Goal: Task Accomplishment & Management: Complete application form

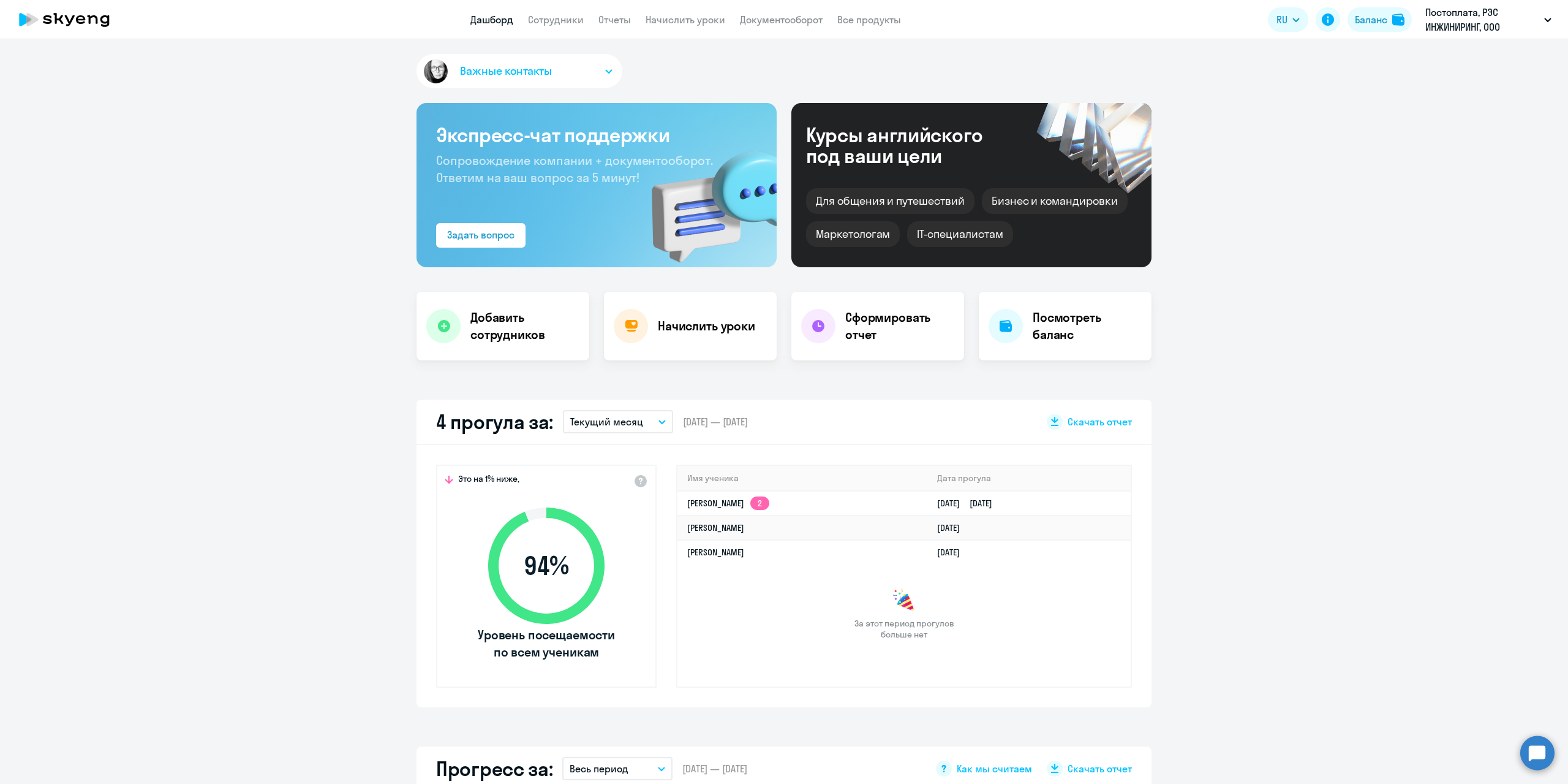
select select "30"
click at [1348, 62] on li "Постоплата, РЭС ИНЖИНИРИНГ, ООО" at bounding box center [1439, 57] width 238 height 30
click at [519, 23] on nav "Дашборд Сотрудники Отчеты Начислить уроки Документооборот Все продукты" at bounding box center [686, 20] width 431 height 15
click at [537, 23] on link "Сотрудники" at bounding box center [555, 20] width 56 height 12
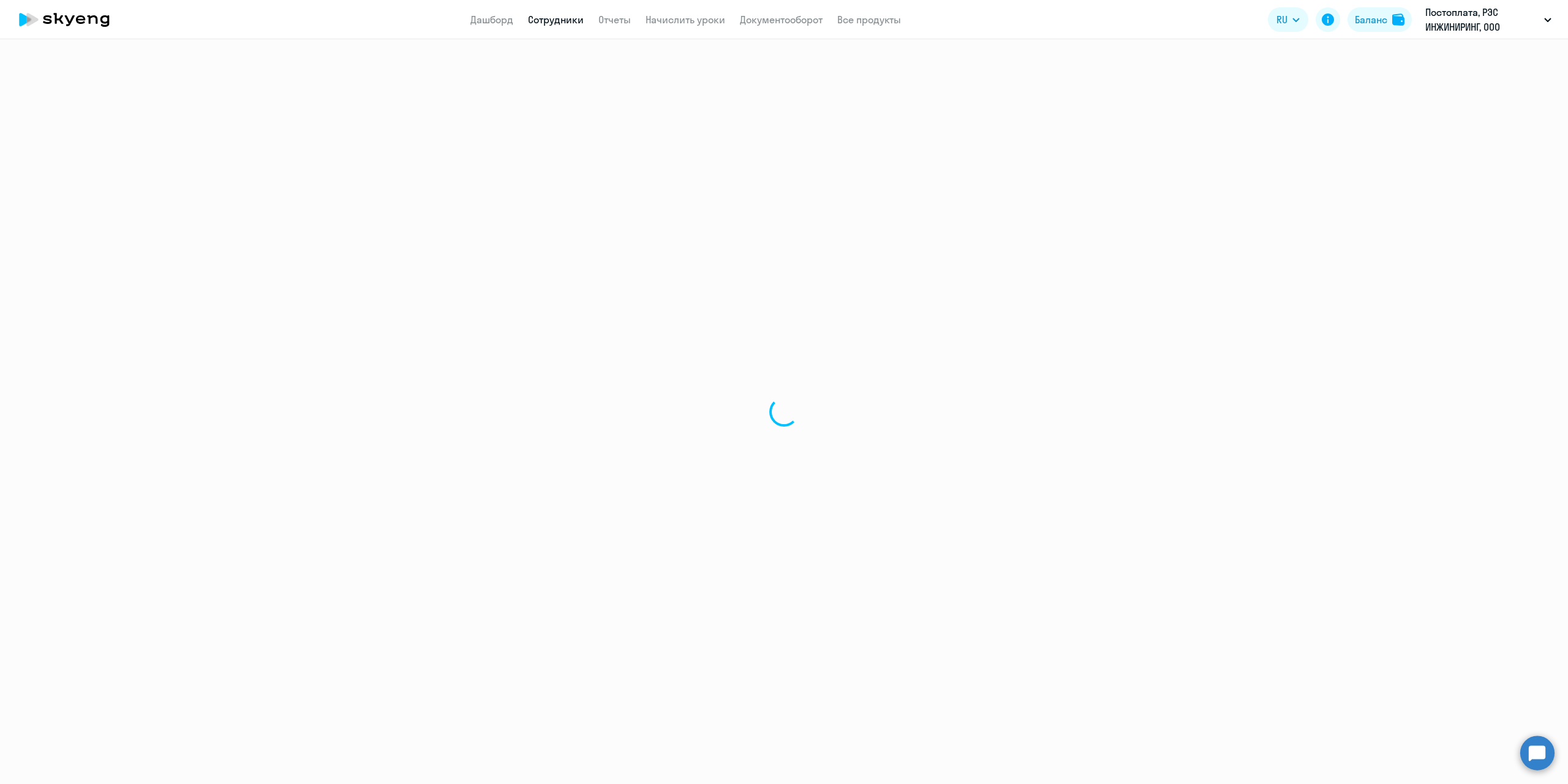
select select "30"
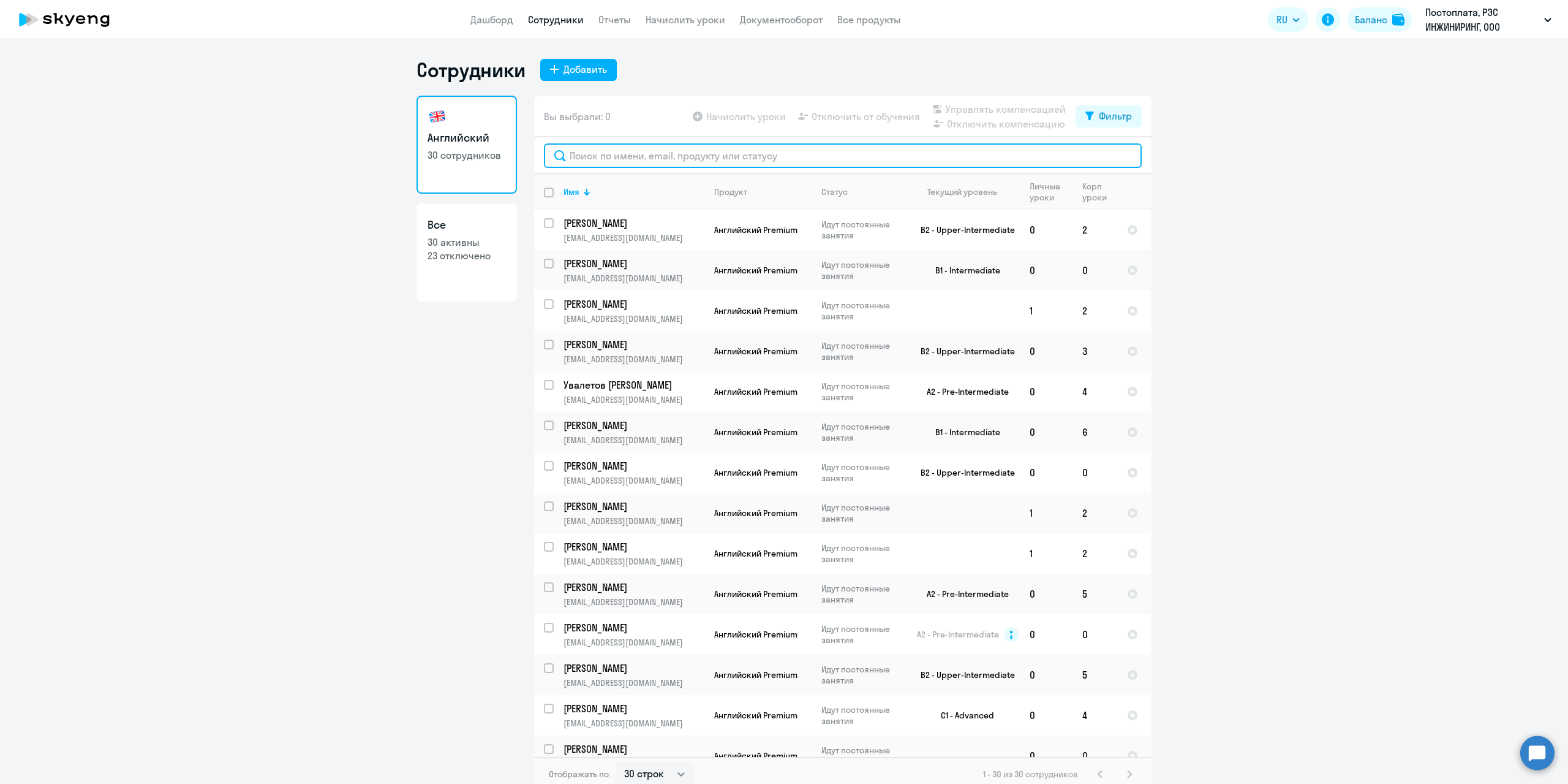
click at [584, 158] on input "text" at bounding box center [842, 156] width 598 height 25
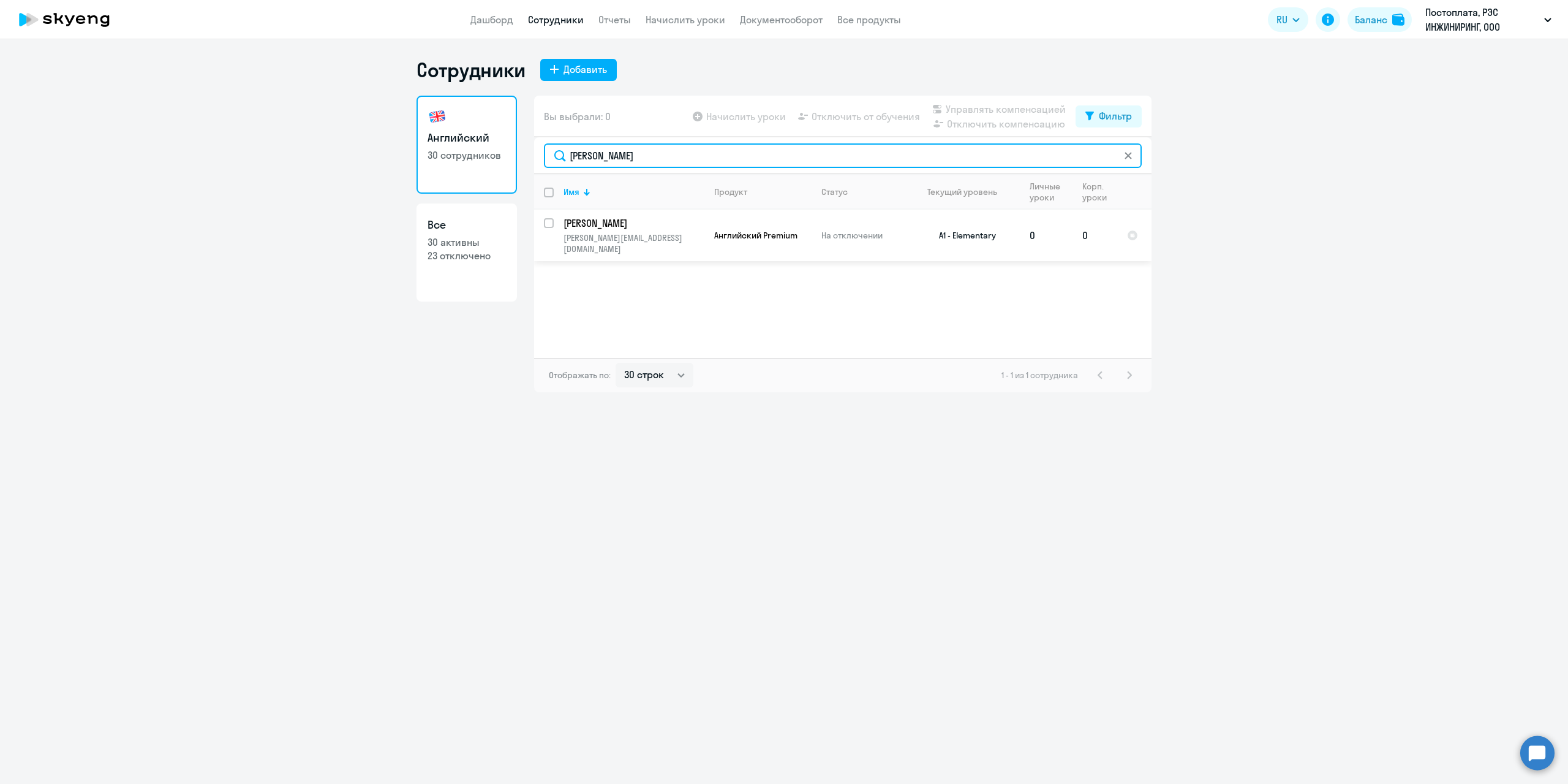
type input "[PERSON_NAME]"
click at [548, 224] on input "select row 39454495" at bounding box center [556, 230] width 25 height 25
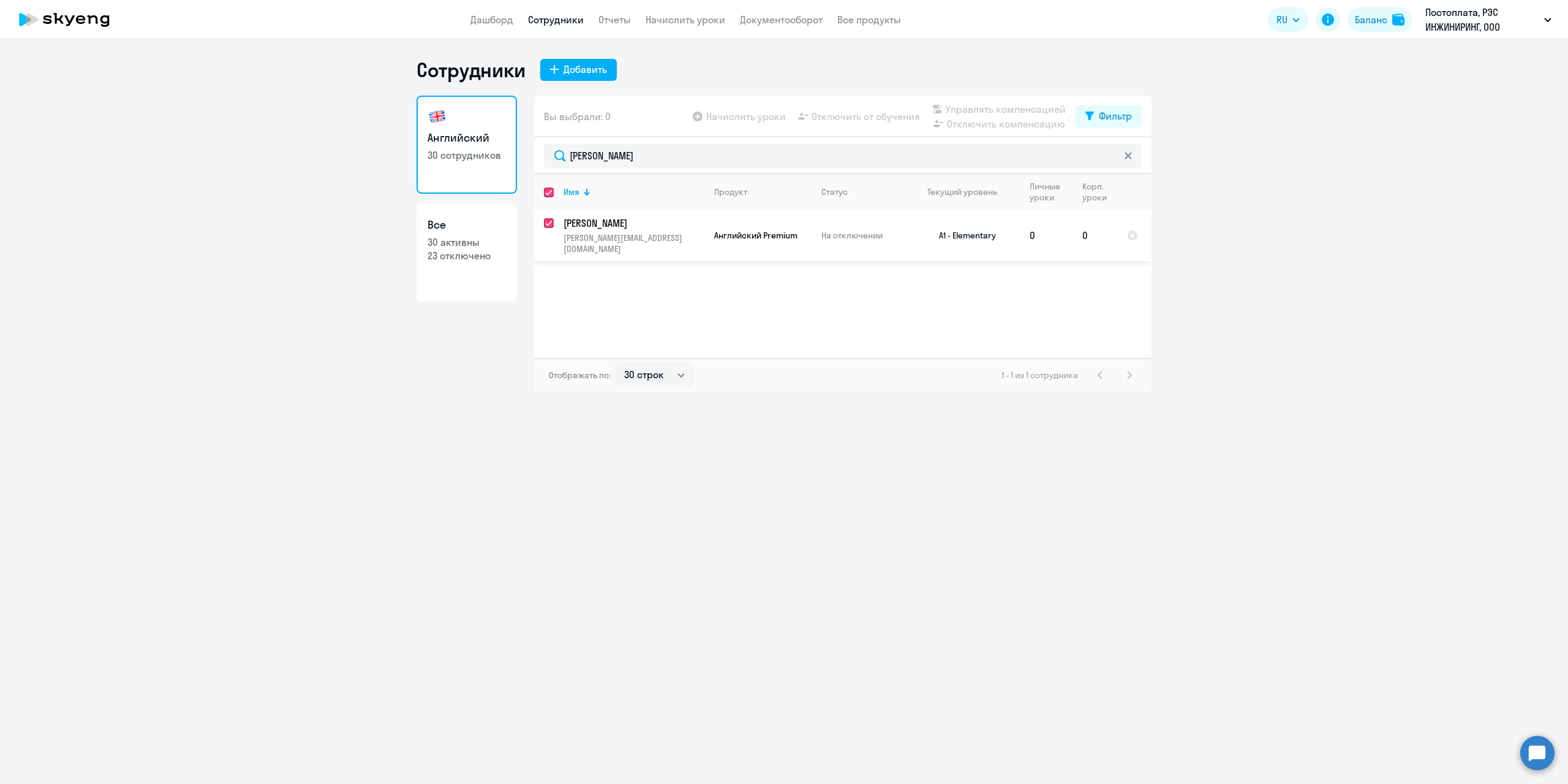
checkbox input "true"
click at [744, 117] on span "Начислить уроки" at bounding box center [746, 116] width 80 height 15
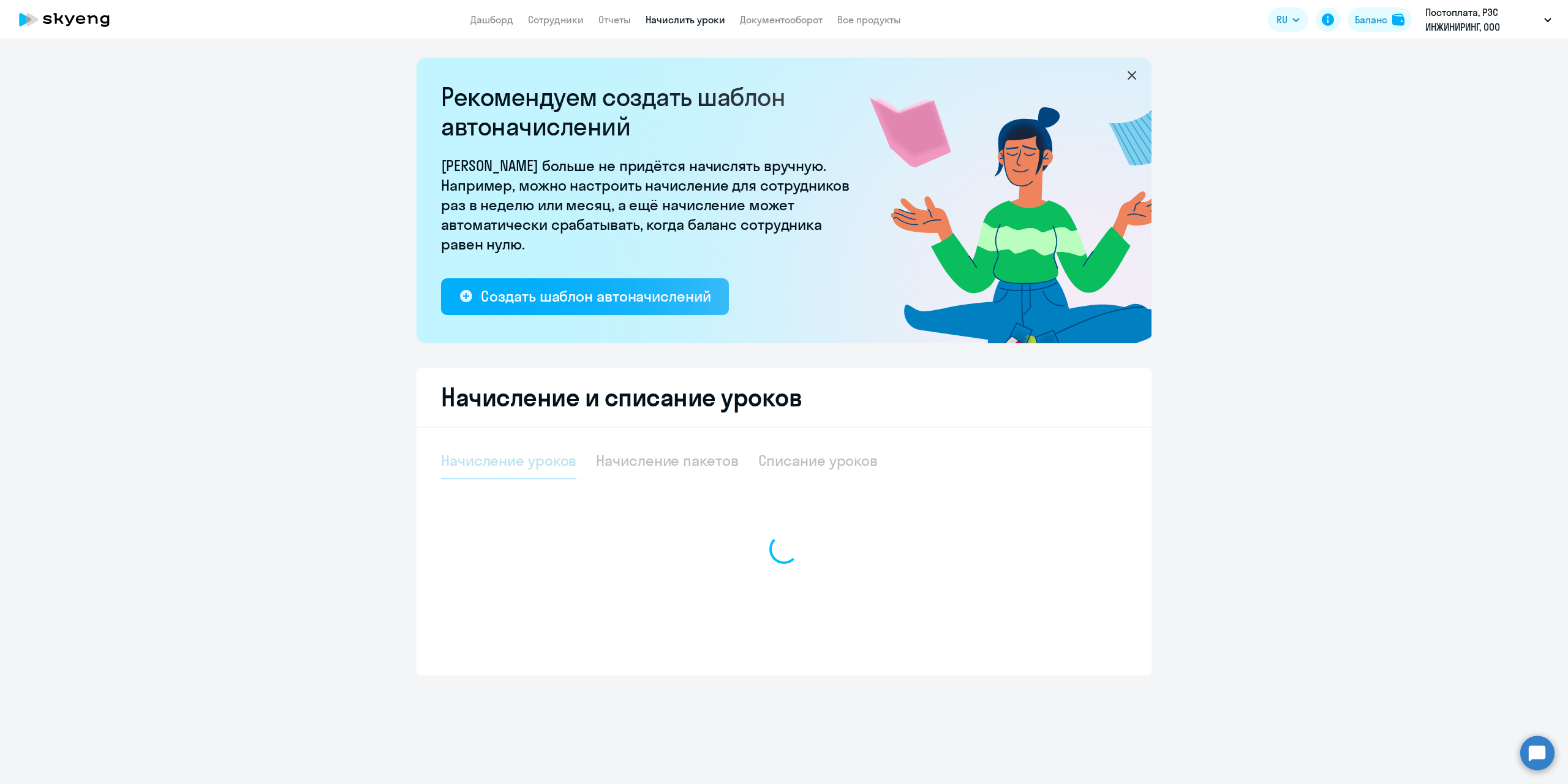
select select "10"
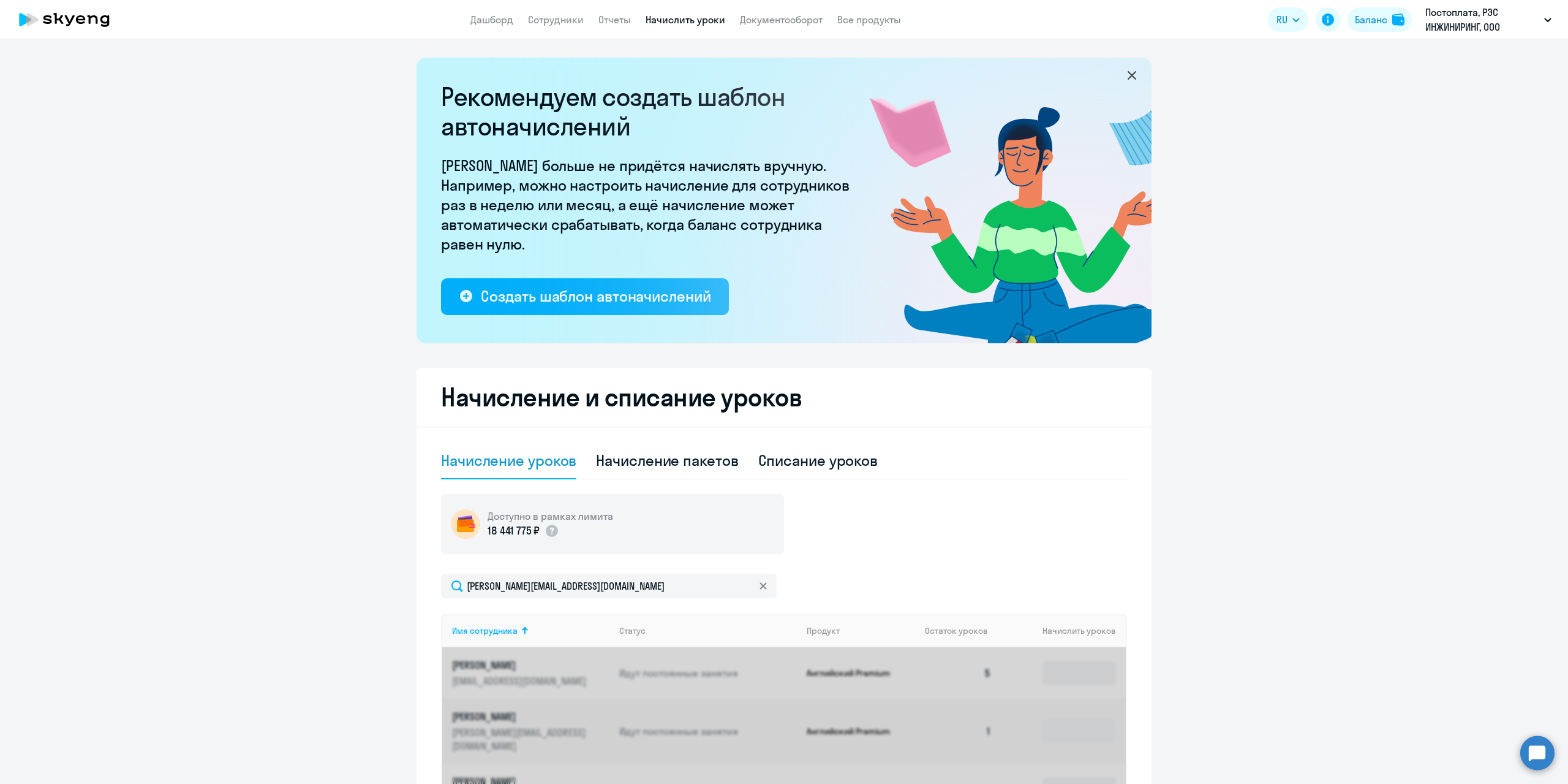
scroll to position [117, 0]
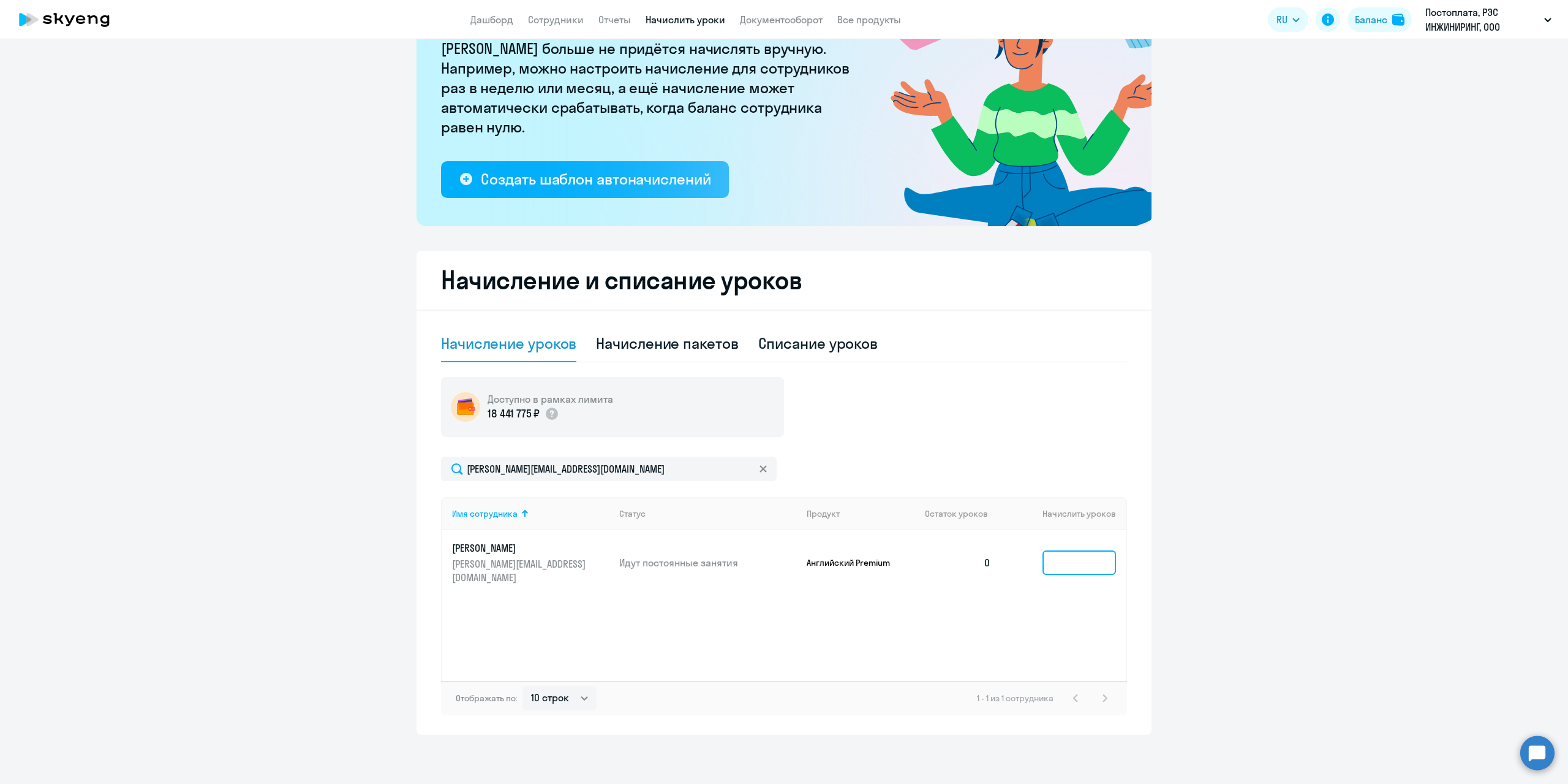
click at [1053, 555] on input at bounding box center [1079, 563] width 74 height 25
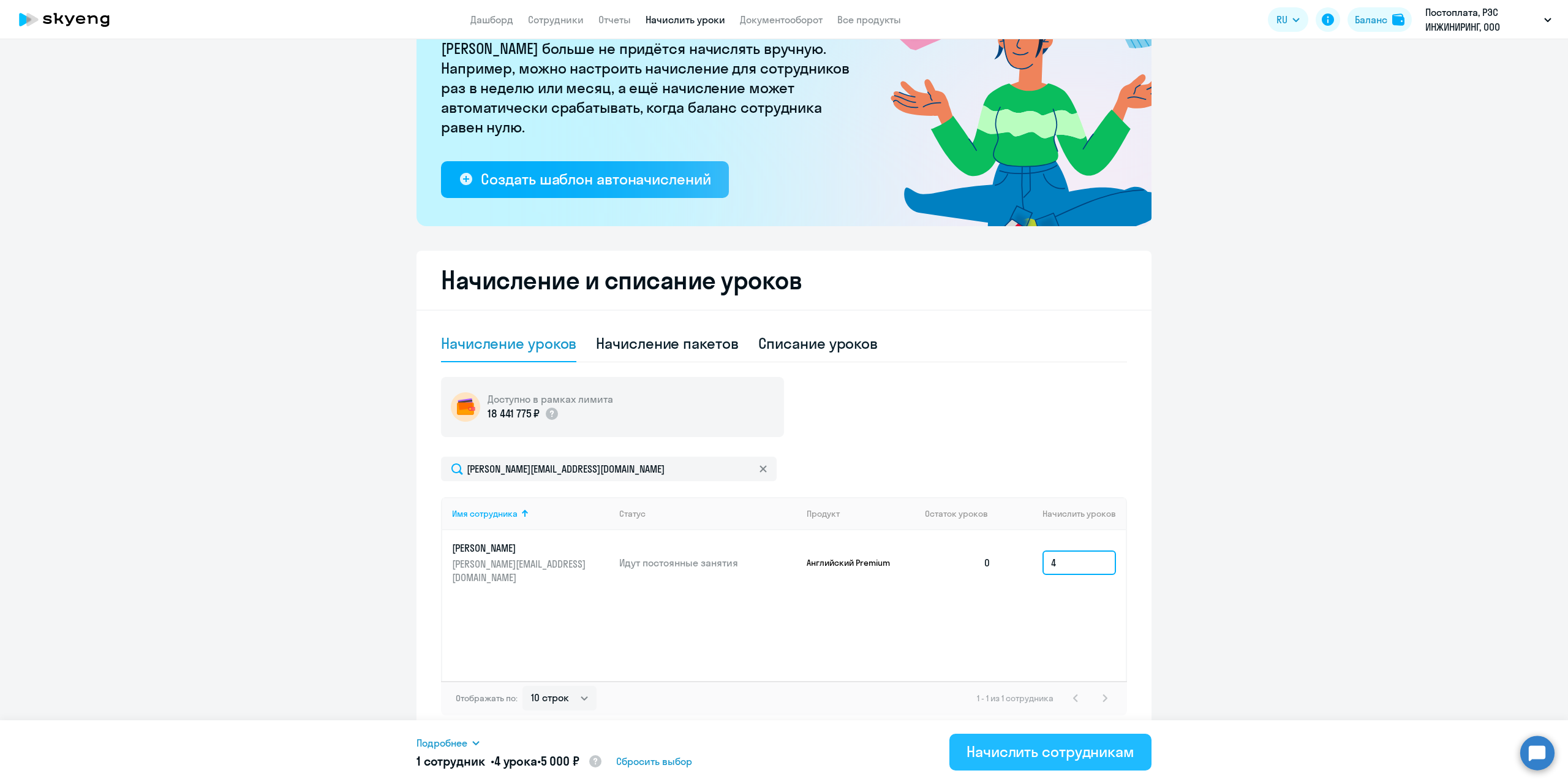
type input "4"
click at [1029, 748] on div "Начислить сотрудникам" at bounding box center [1050, 751] width 168 height 20
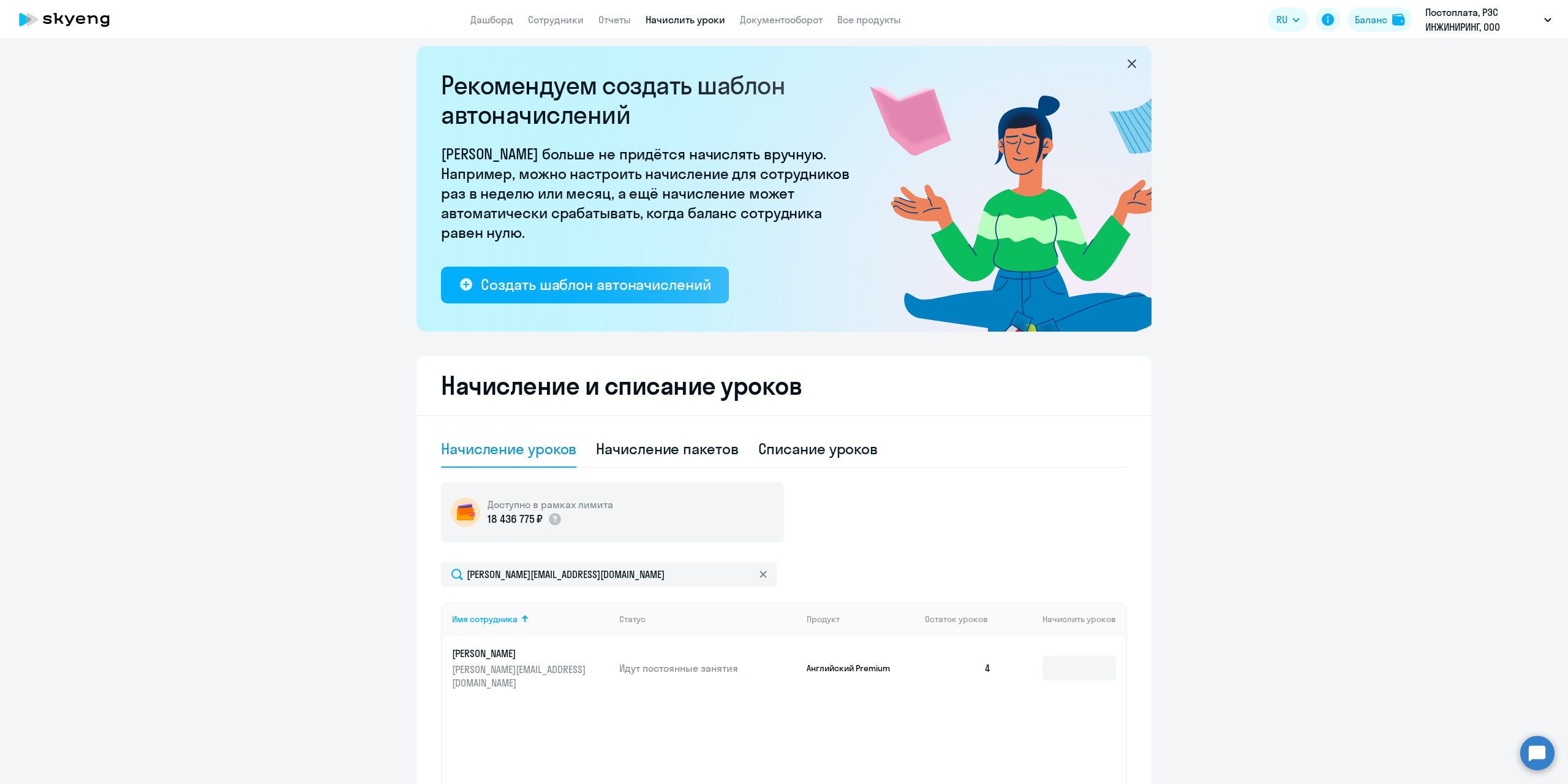
scroll to position [0, 0]
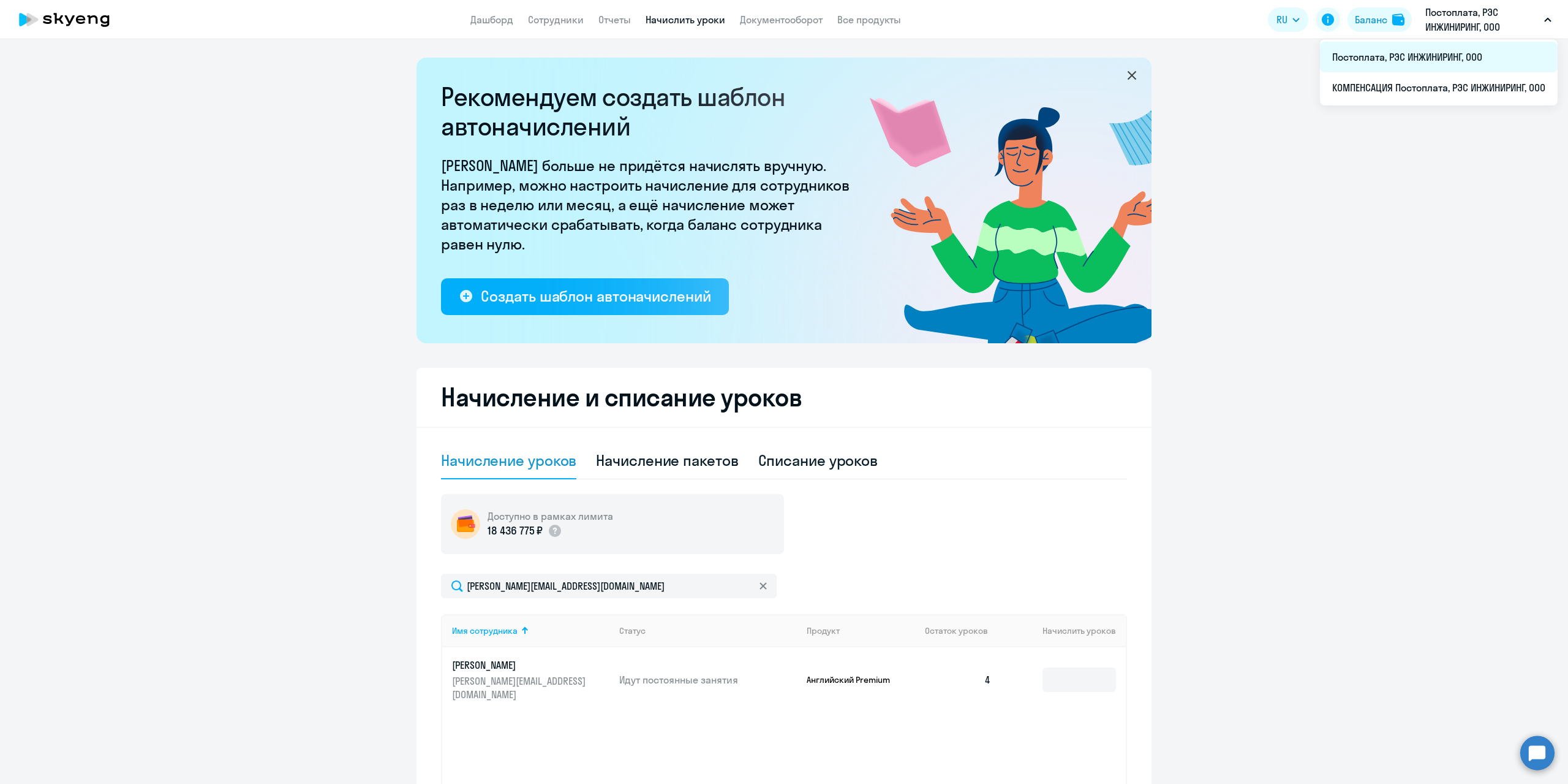
click at [1412, 60] on li "Постоплата, РЭС ИНЖИНИРИНГ, ООО" at bounding box center [1439, 57] width 238 height 30
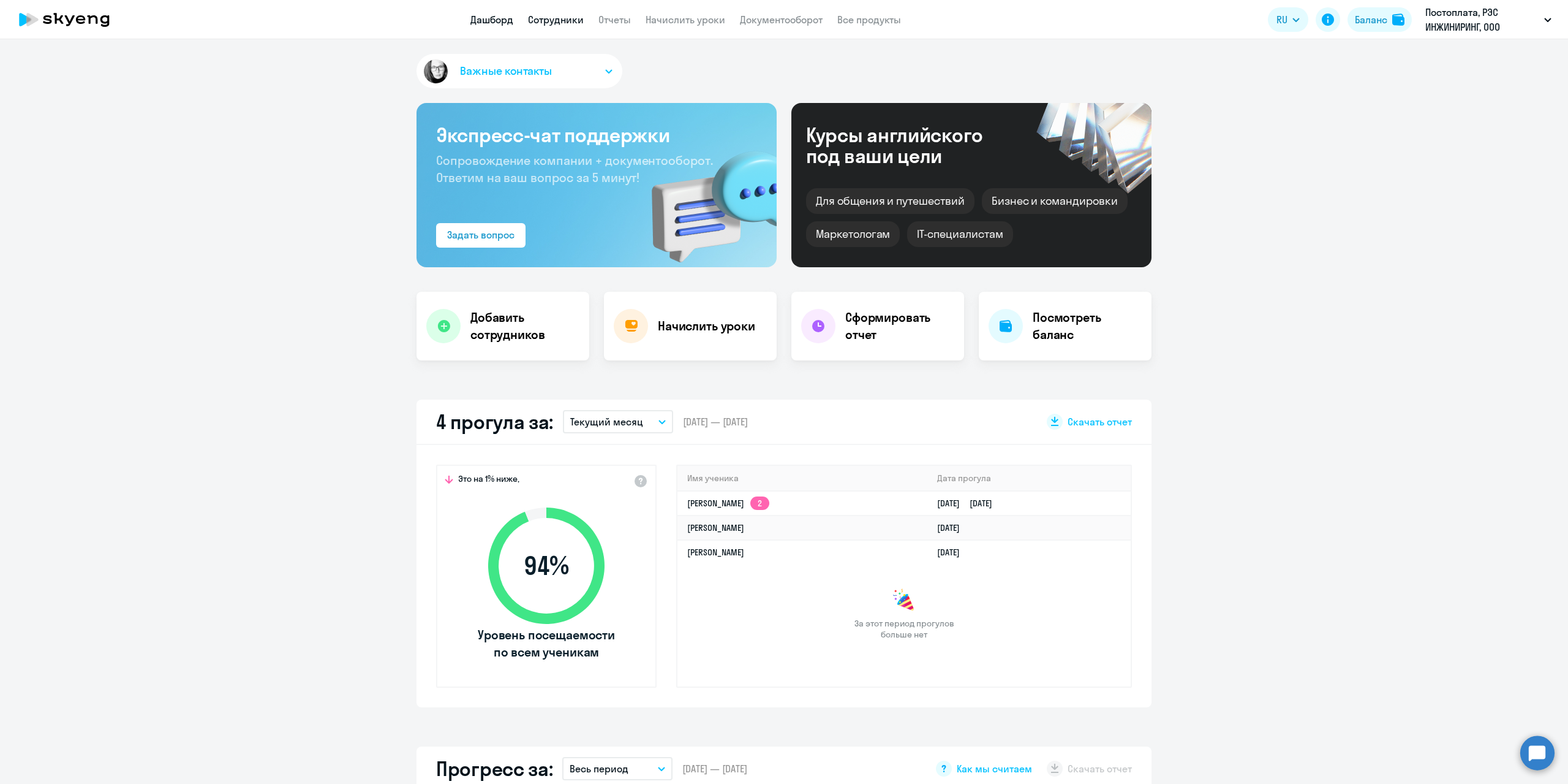
click at [544, 25] on link "Сотрудники" at bounding box center [555, 20] width 56 height 12
select select "30"
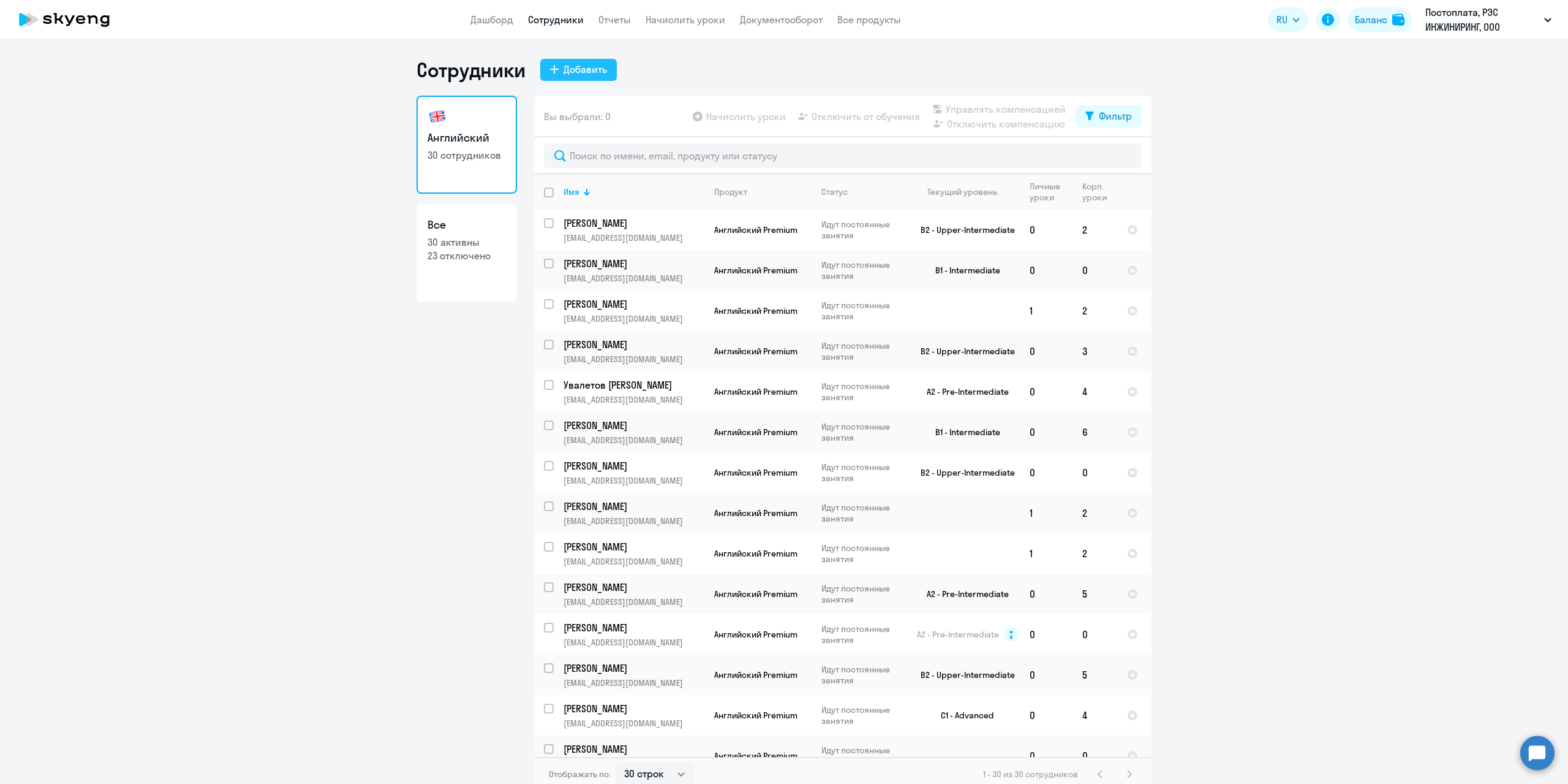
click at [585, 74] on div "Добавить" at bounding box center [585, 69] width 44 height 15
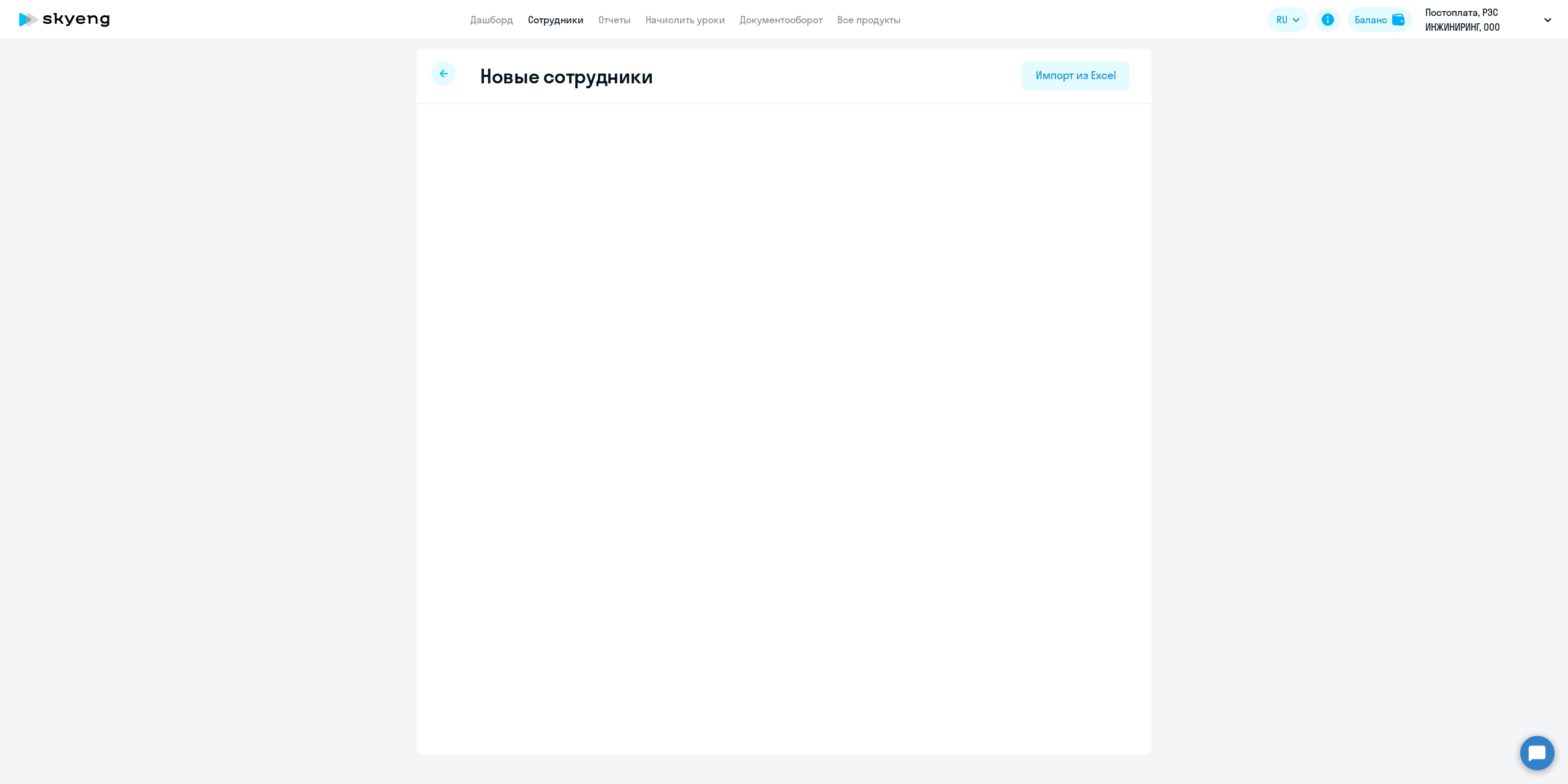
select select "english_adult_not_native_speaker_premium"
select select "3"
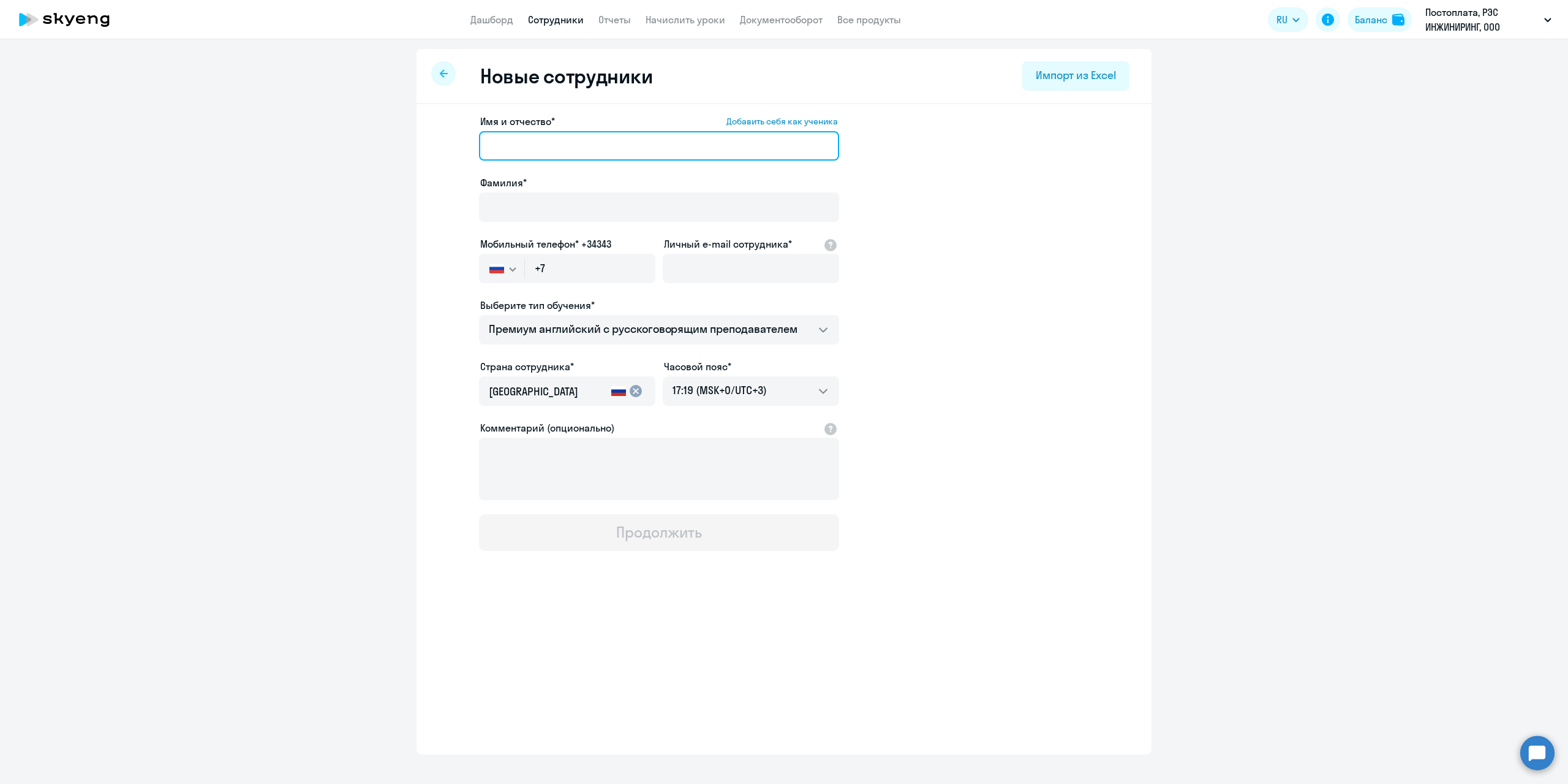
click at [511, 148] on input "Имя и отчество* Добавить себя как ученика" at bounding box center [658, 146] width 360 height 29
drag, startPoint x: 553, startPoint y: 145, endPoint x: 519, endPoint y: 145, distance: 34.0
click at [519, 145] on input "[PERSON_NAME]" at bounding box center [658, 146] width 360 height 29
type input "[PERSON_NAME]"
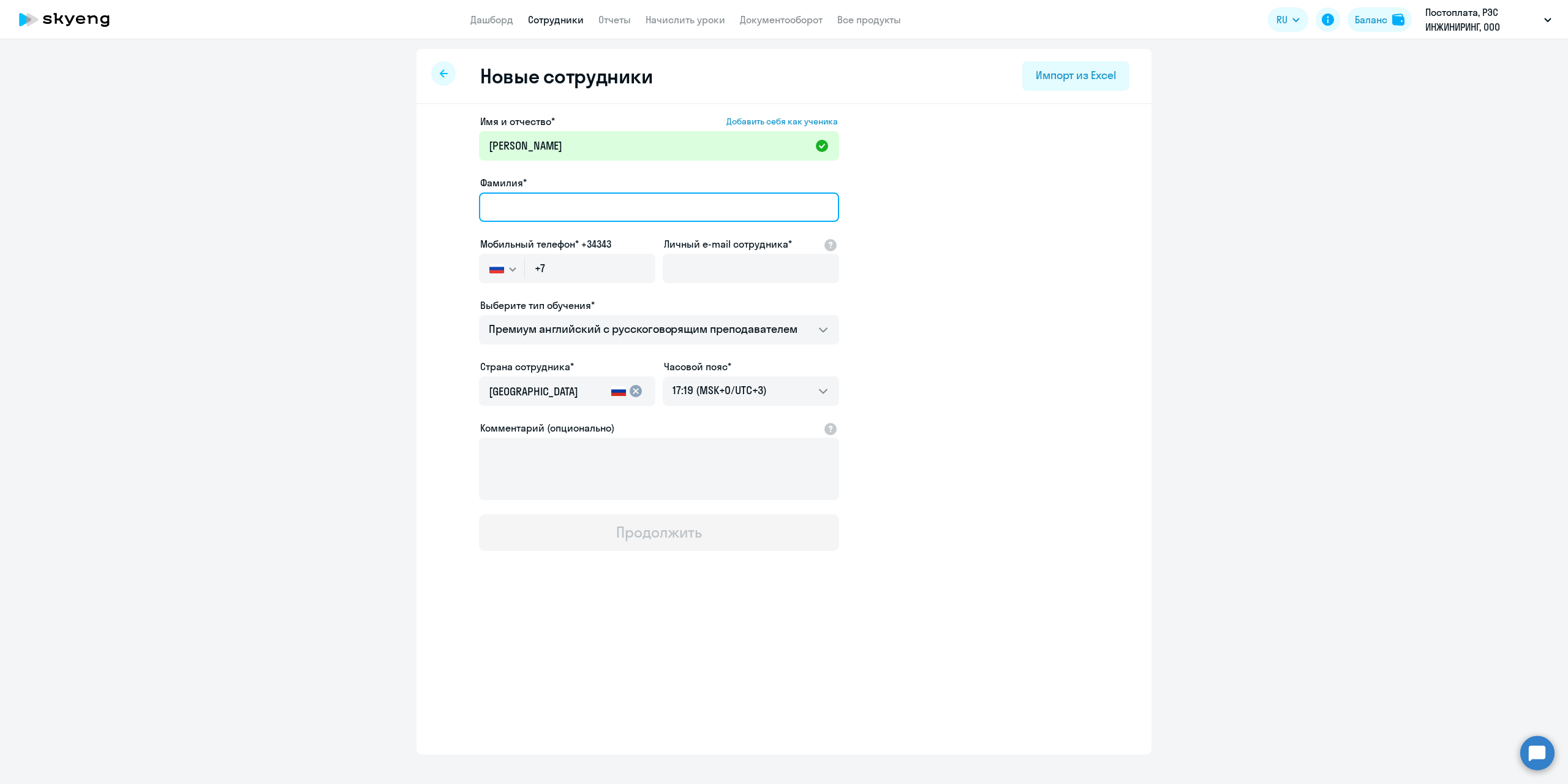
click at [498, 203] on input "Фамилия*" at bounding box center [658, 207] width 360 height 29
type input "Кучер"
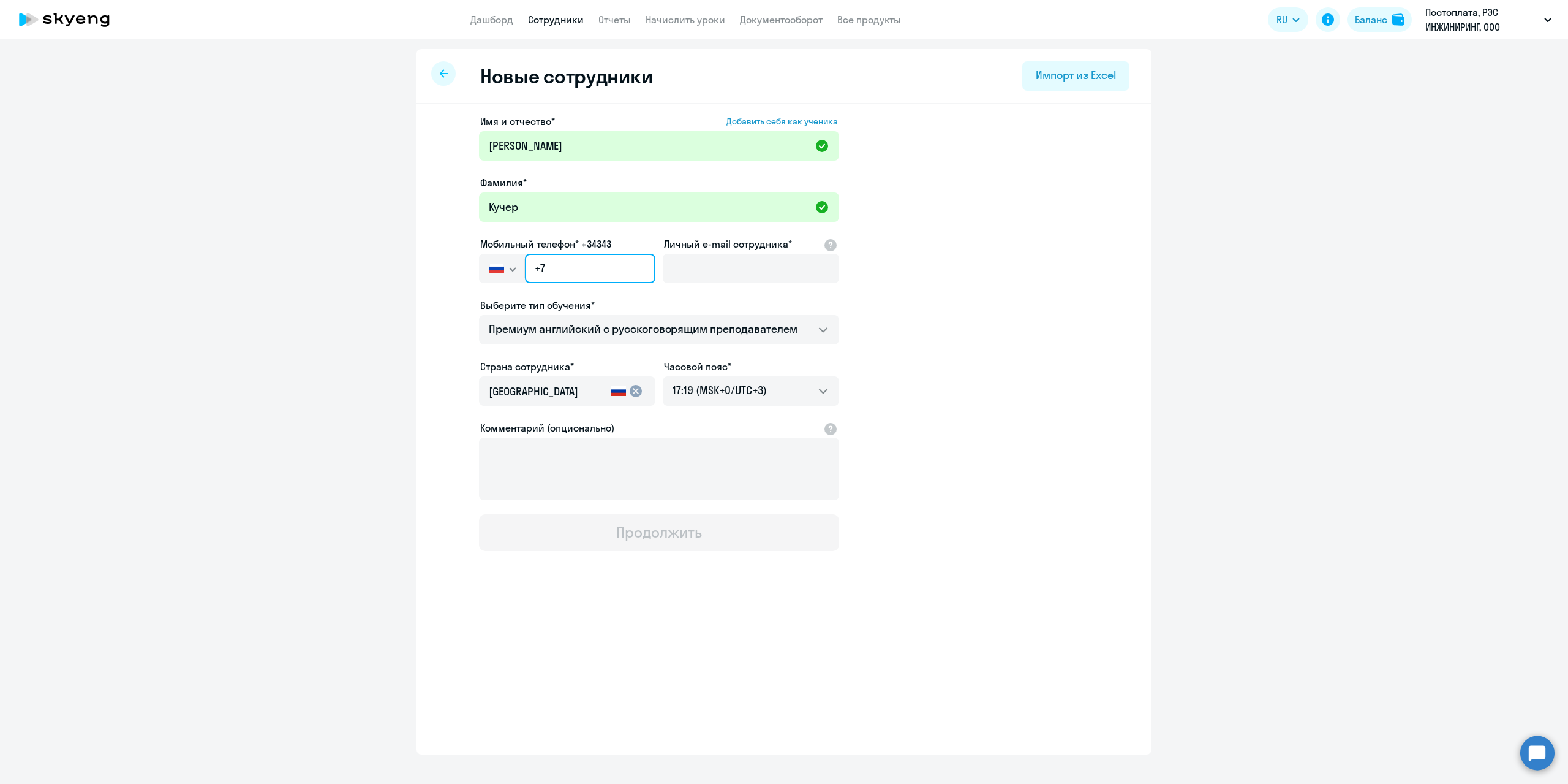
click at [571, 272] on input "+7" at bounding box center [590, 268] width 131 height 29
paste input "[PHONE_NUMBER]"
type input "[PHONE_NUMBER]"
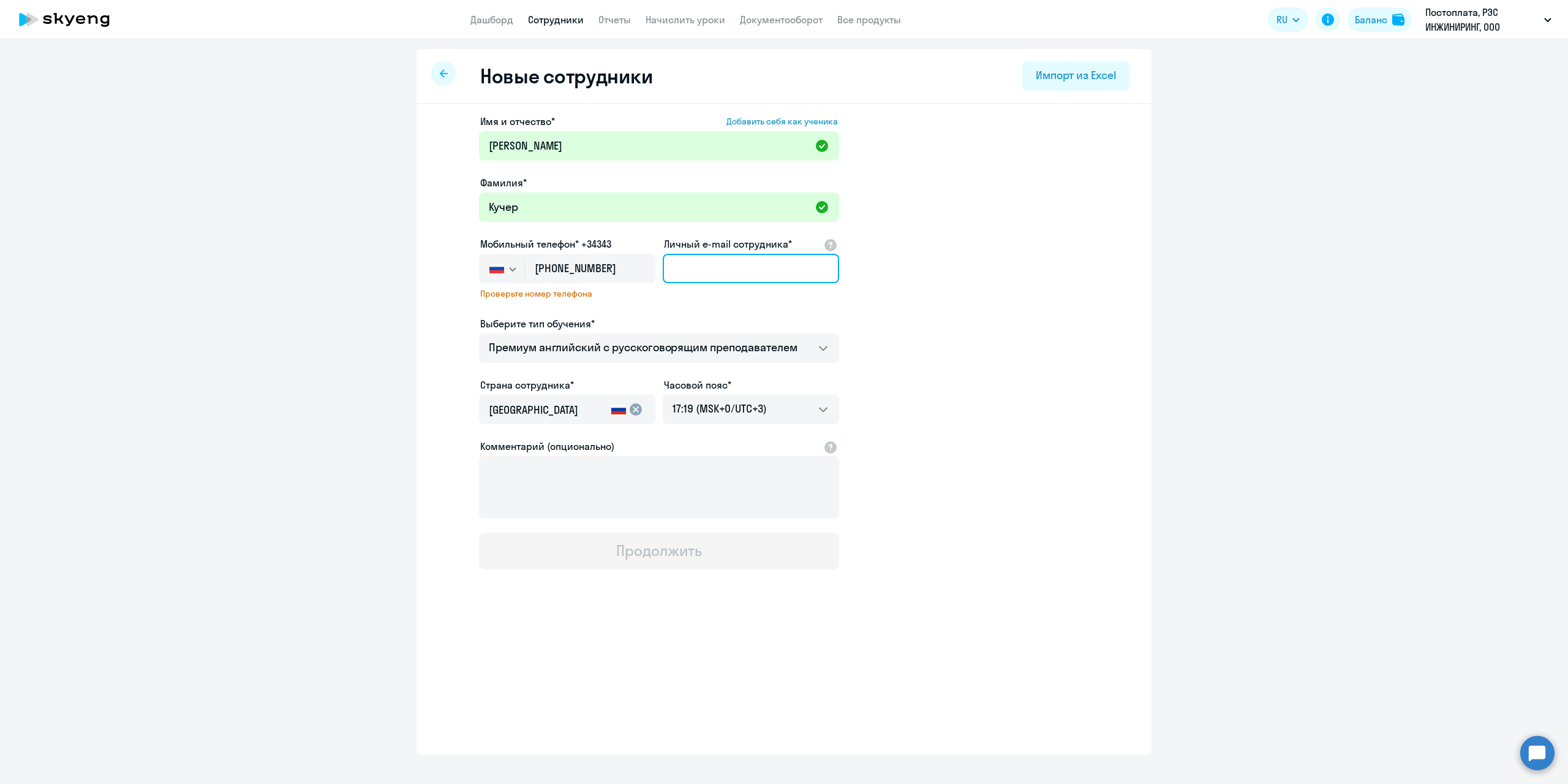
drag, startPoint x: 703, startPoint y: 268, endPoint x: 703, endPoint y: 295, distance: 27.0
click at [703, 268] on input "Личный e-mail сотрудника*" at bounding box center [751, 268] width 177 height 29
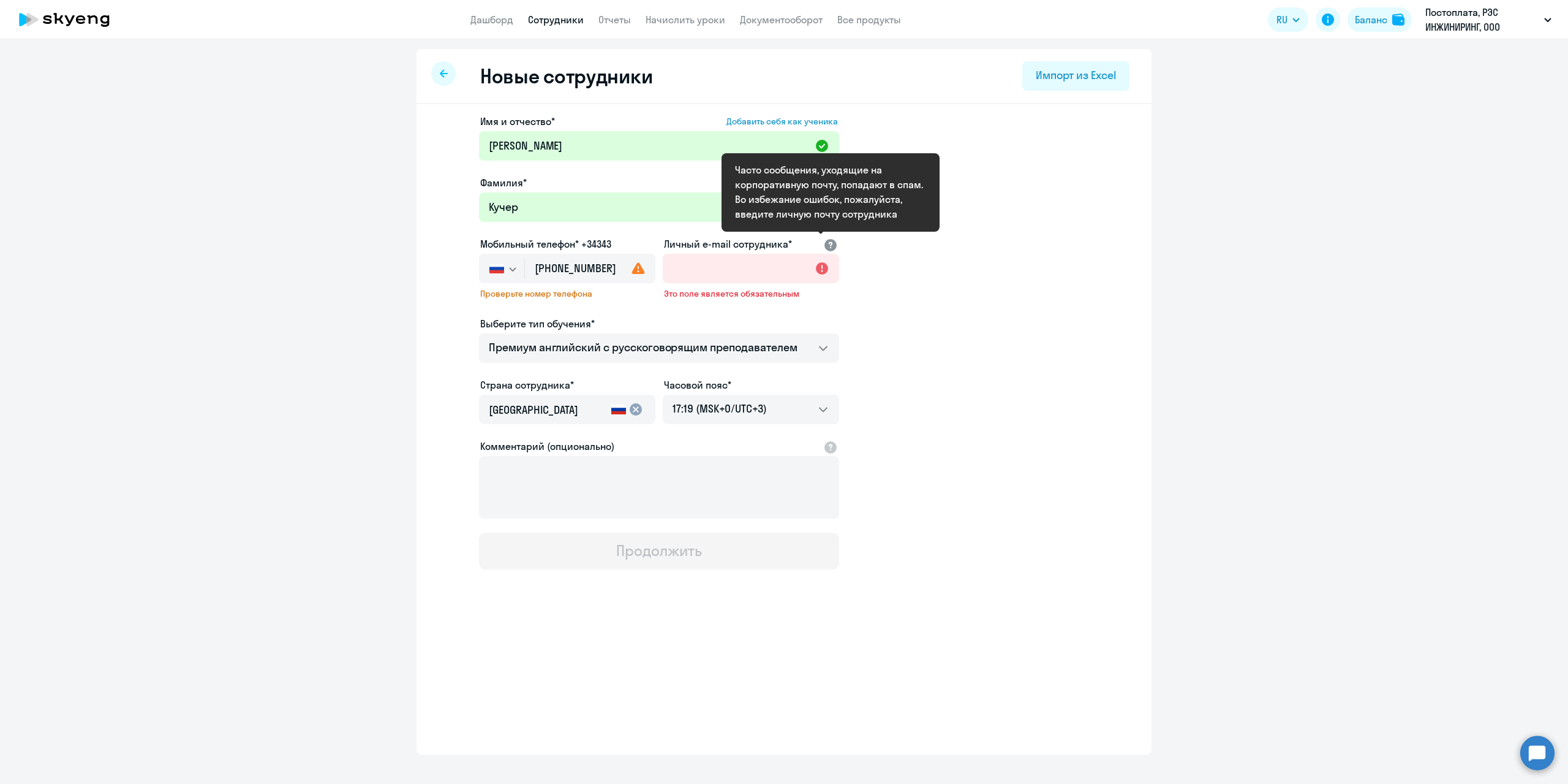
click at [832, 244] on div at bounding box center [831, 244] width 15 height 15
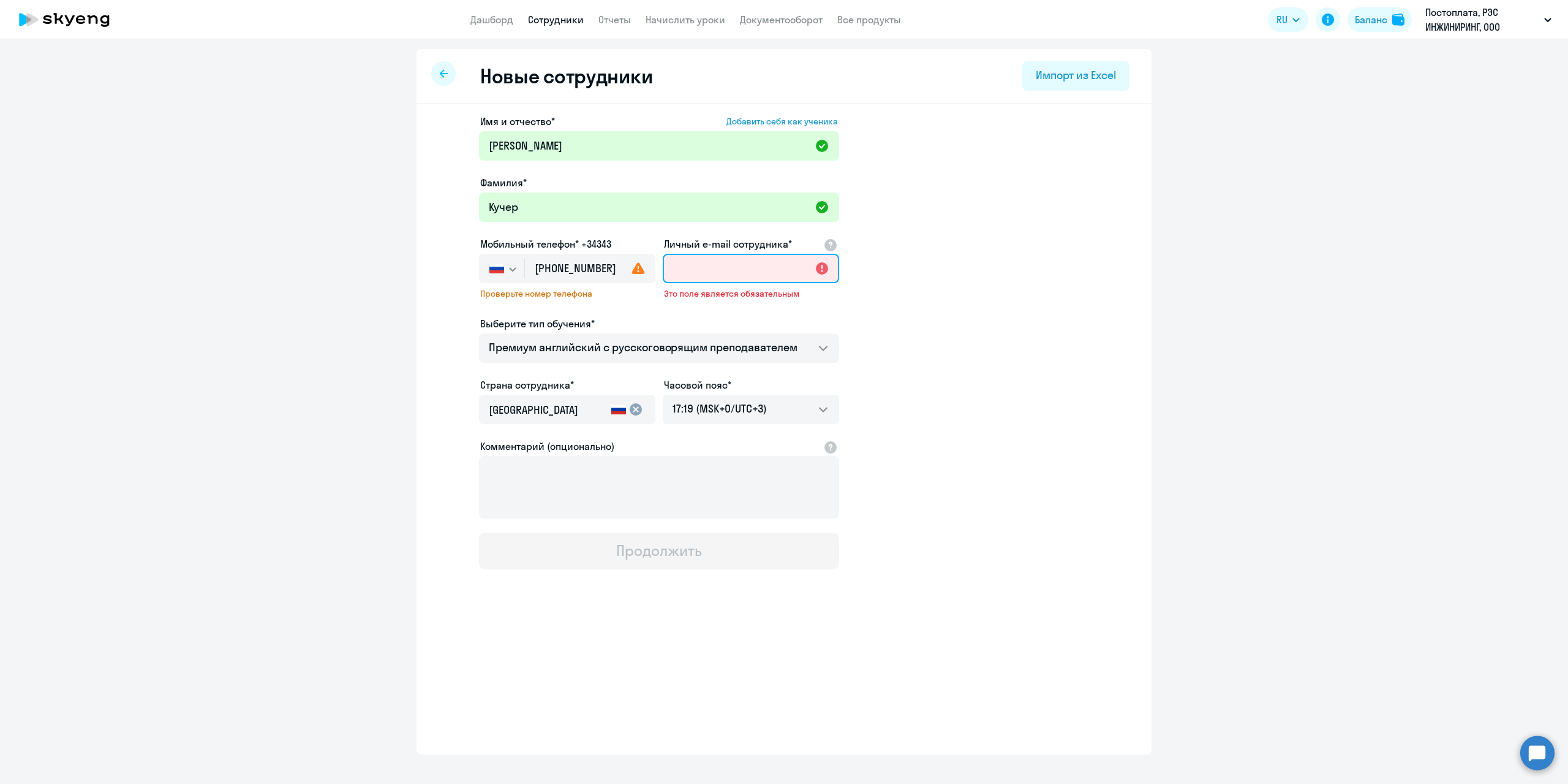
click at [696, 269] on input "Личный e-mail сотрудника*" at bounding box center [751, 268] width 177 height 29
paste input "[EMAIL_ADDRESS][DOMAIN_NAME]"
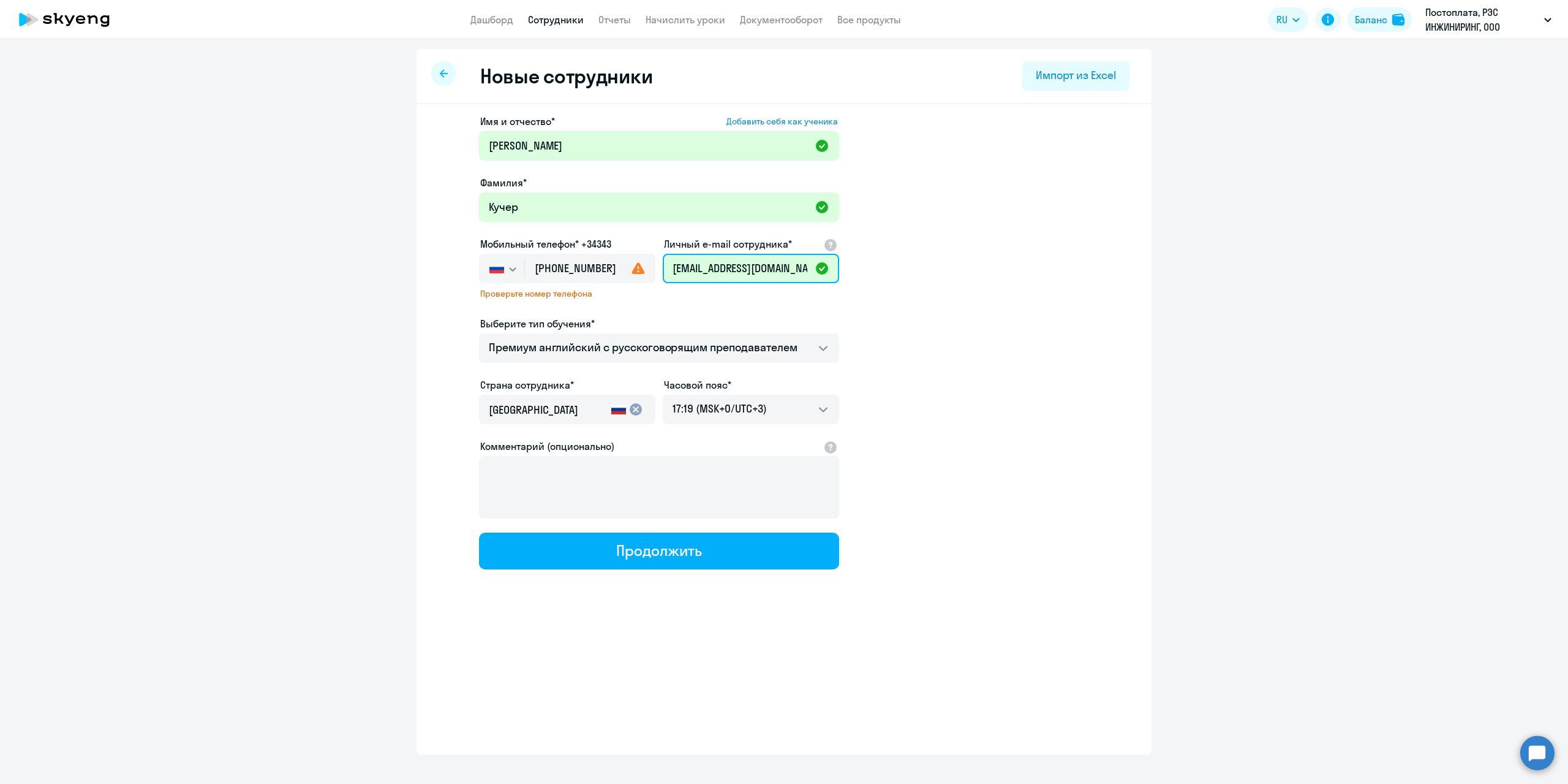
type input "[EMAIL_ADDRESS][DOMAIN_NAME]"
click at [966, 441] on app-new-student-form "Имя и отчество* Добавить себя как ученика [PERSON_NAME]* [PERSON_NAME] телефон*…" at bounding box center [784, 341] width 696 height 455
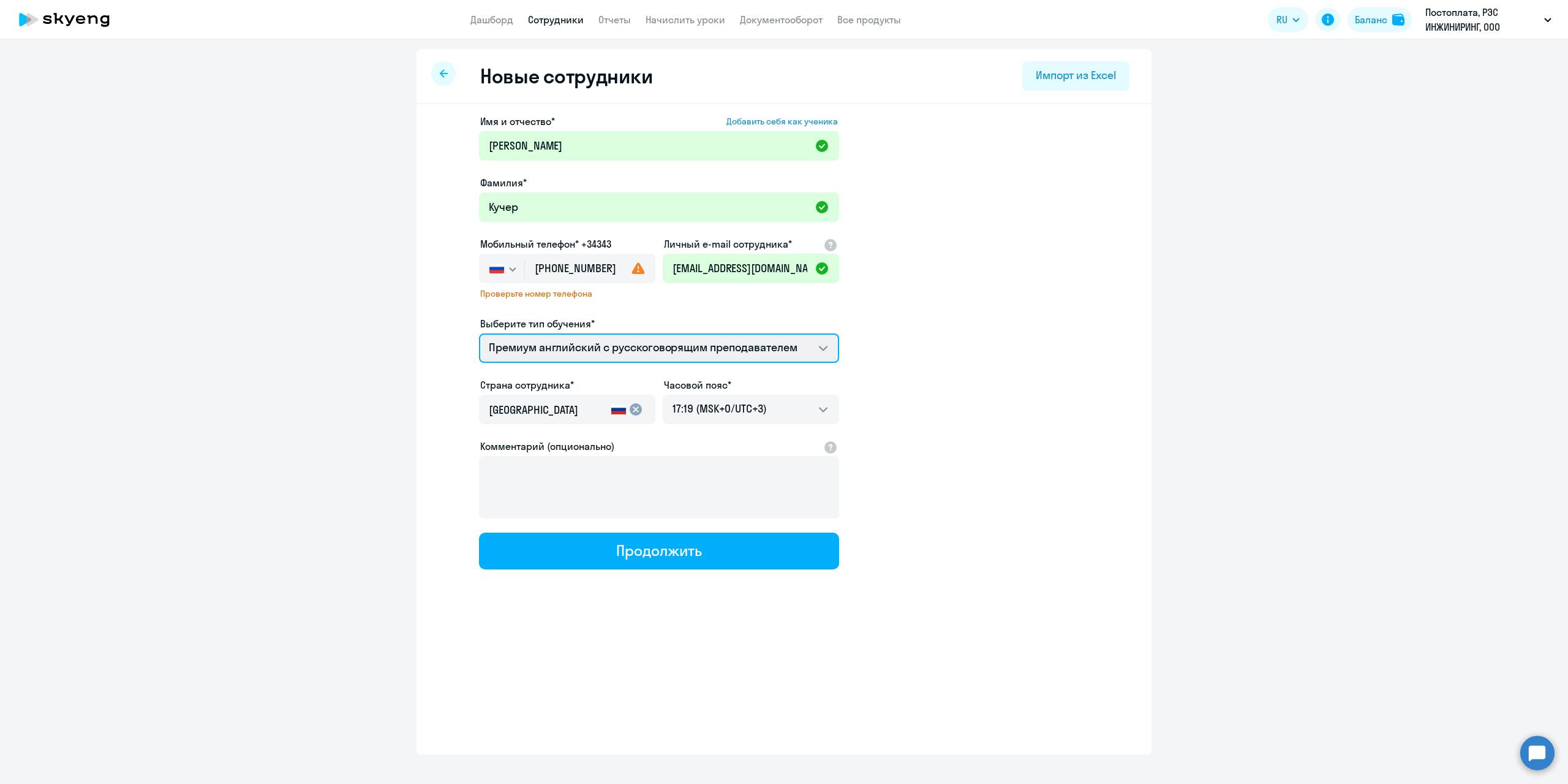
click at [820, 340] on select "Премиум английский с русскоговорящим преподавателем" at bounding box center [658, 348] width 360 height 29
click at [479, 333] on select "Премиум английский с русскоговорящим преподавателем" at bounding box center [658, 348] width 360 height 29
click at [636, 273] on use at bounding box center [639, 268] width 12 height 12
drag, startPoint x: 938, startPoint y: 324, endPoint x: 673, endPoint y: 317, distance: 265.1
click at [929, 324] on app-new-student-form "Имя и отчество* Добавить себя как ученика [PERSON_NAME]* [PERSON_NAME] телефон*…" at bounding box center [784, 341] width 696 height 455
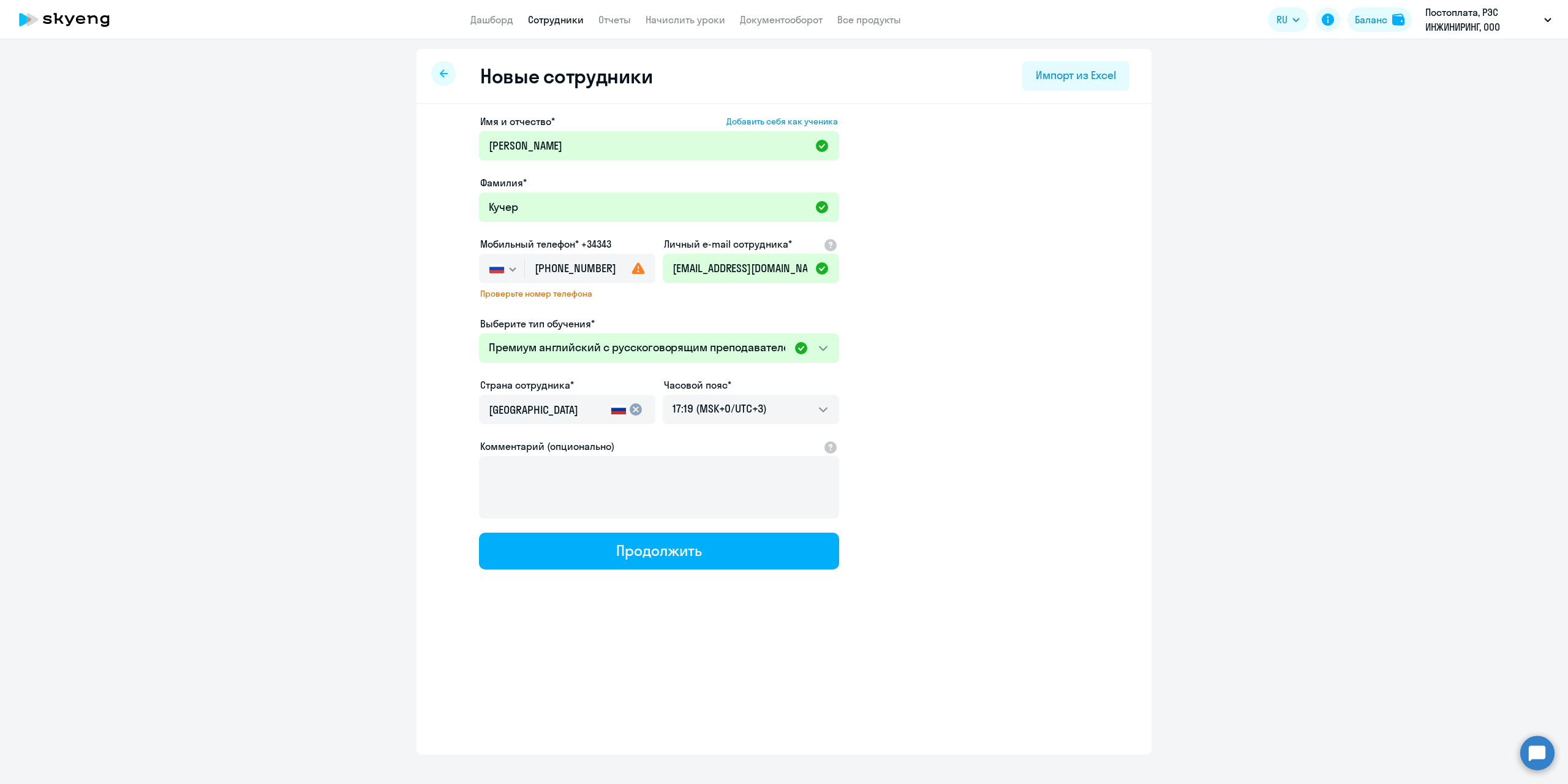
click at [569, 297] on span "Проверьте номер телефона" at bounding box center [568, 293] width 174 height 11
click at [611, 272] on input "[PHONE_NUMBER]" at bounding box center [590, 268] width 131 height 29
type input "[PHONE_NUMBER]"
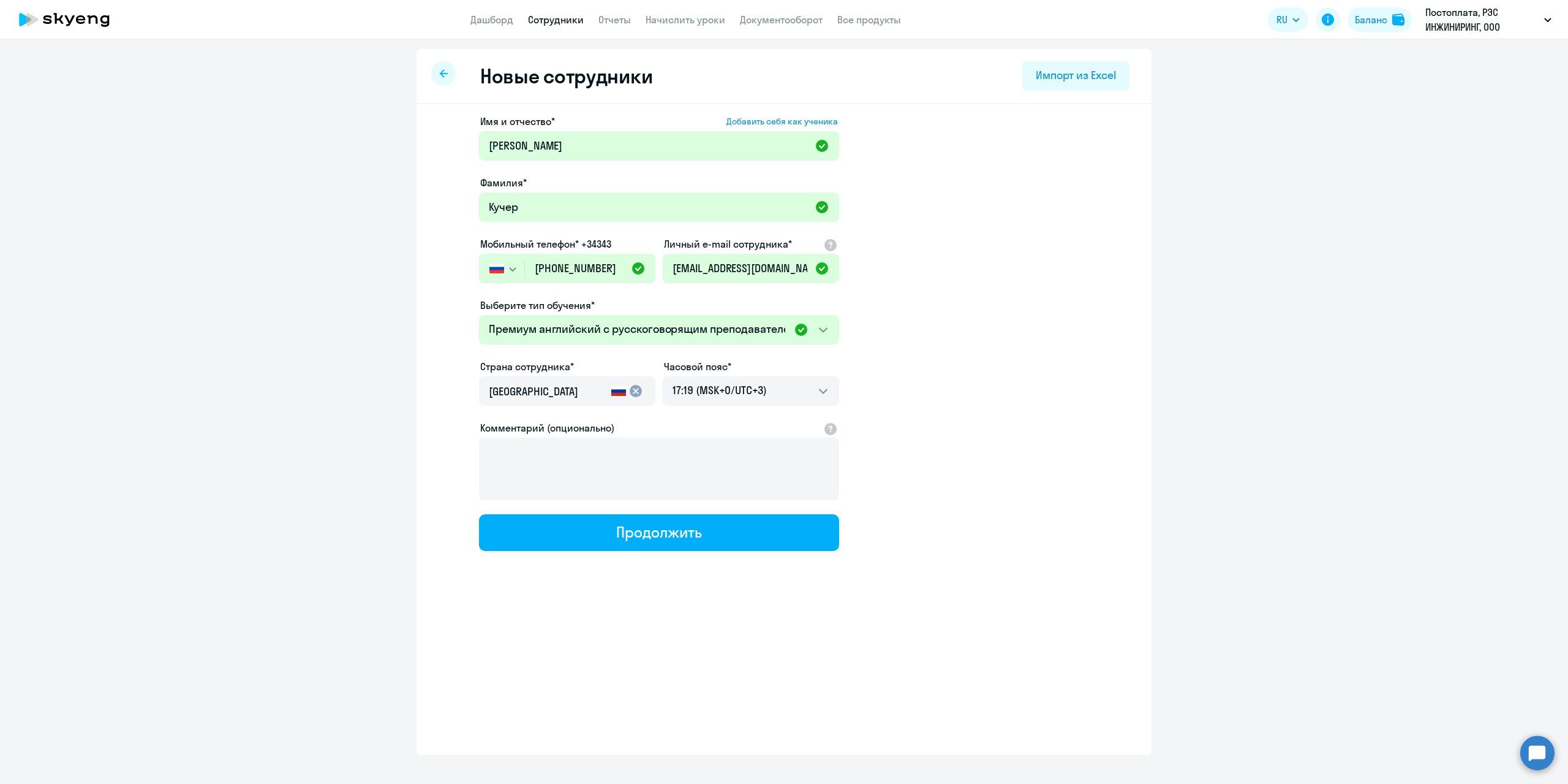
click at [976, 399] on app-new-student-form "Имя и отчество* Добавить себя как ученика [PERSON_NAME]* [PERSON_NAME] телефон*…" at bounding box center [784, 332] width 696 height 437
click at [655, 534] on div "Продолжить" at bounding box center [659, 532] width 85 height 20
select select "english_adult_not_native_speaker_premium"
select select "3"
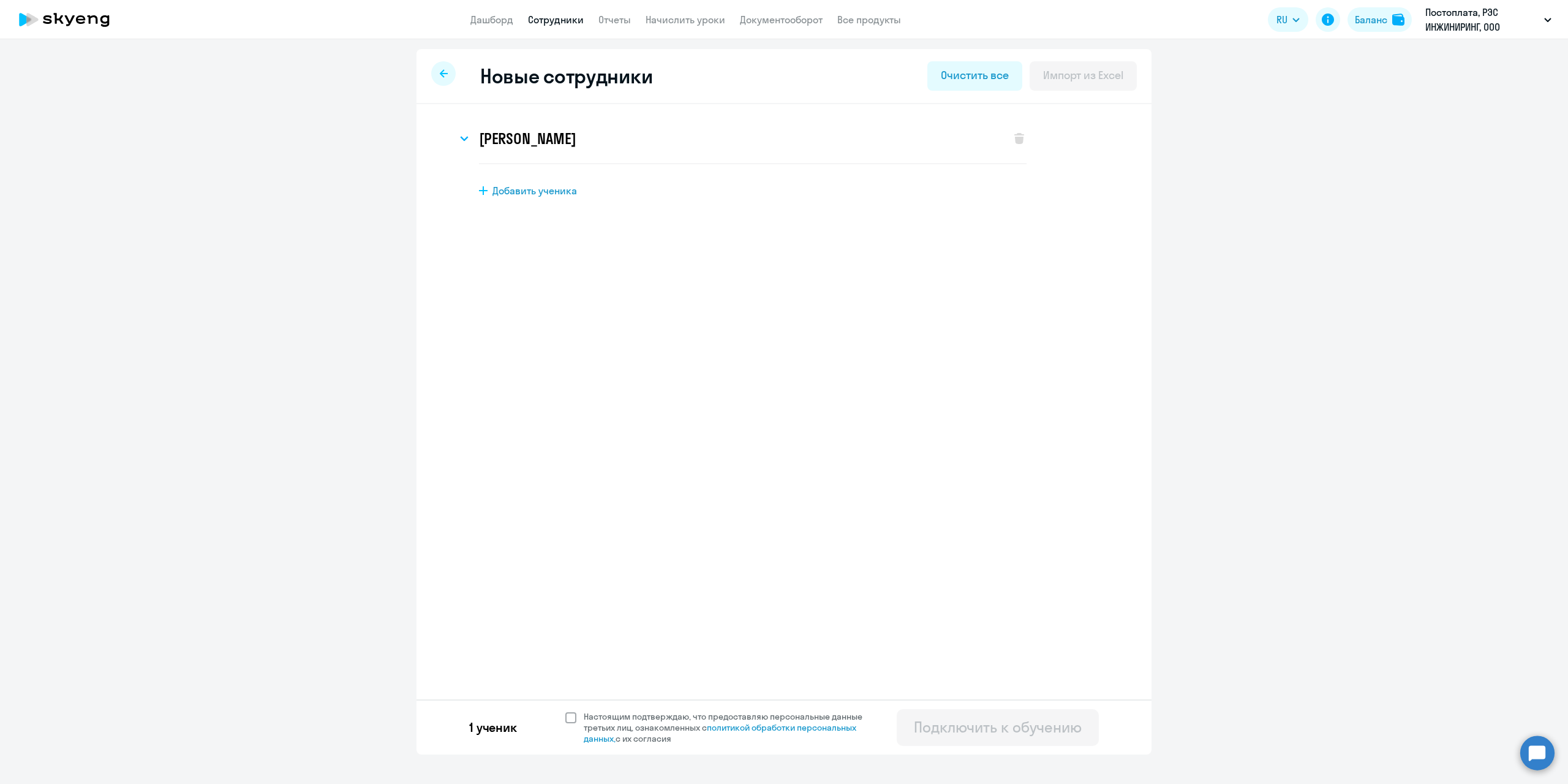
click at [570, 718] on span at bounding box center [570, 717] width 11 height 11
click at [565, 711] on input "Настоящим подтверждаю, что предоставляю персональные данные третьих лиц, ознако…" at bounding box center [565, 710] width 1 height 1
checkbox input "true"
click at [1015, 732] on div "Подключить к обучению" at bounding box center [998, 727] width 168 height 20
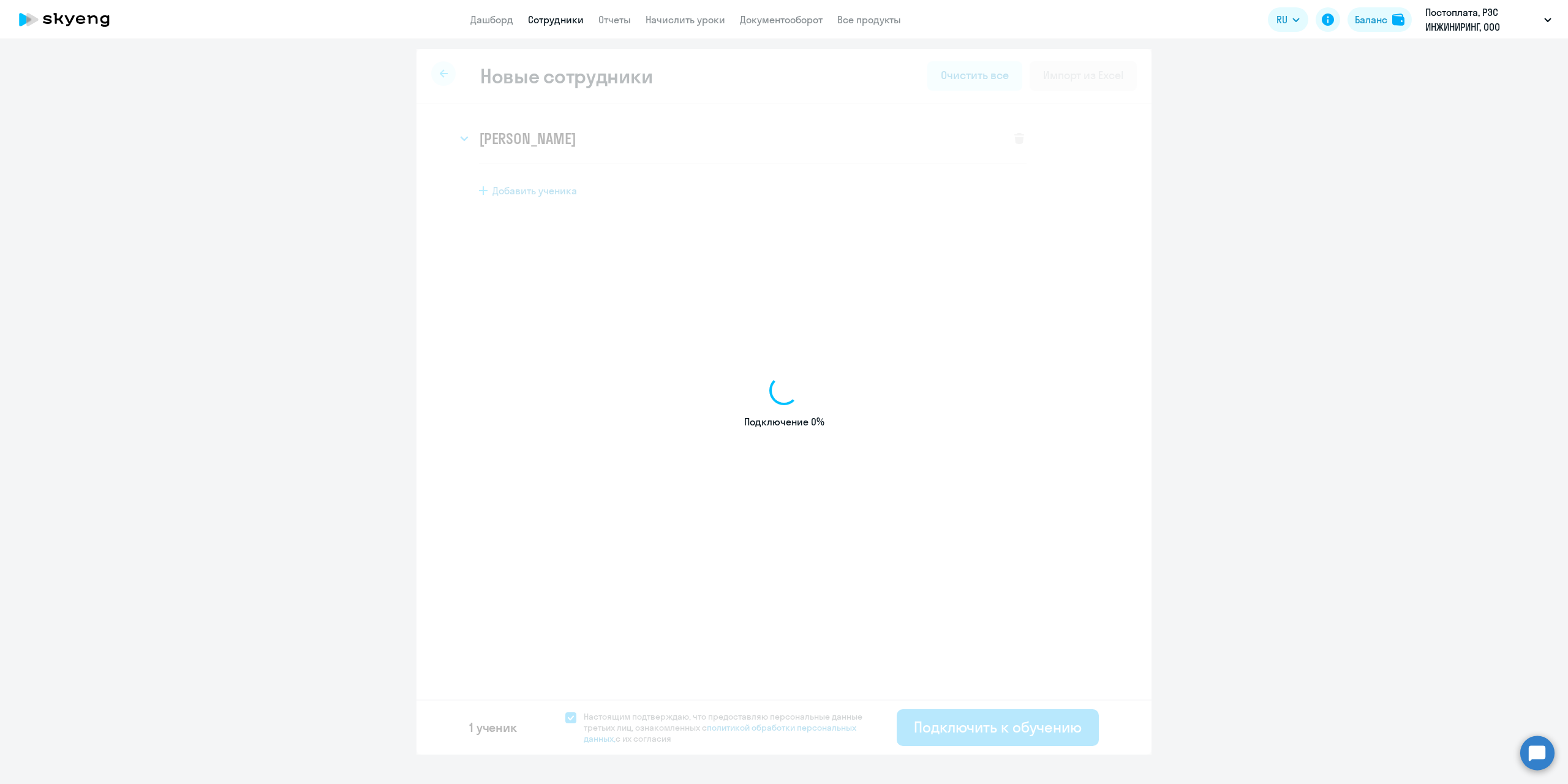
select select "english_adult_not_native_speaker_premium"
select select "3"
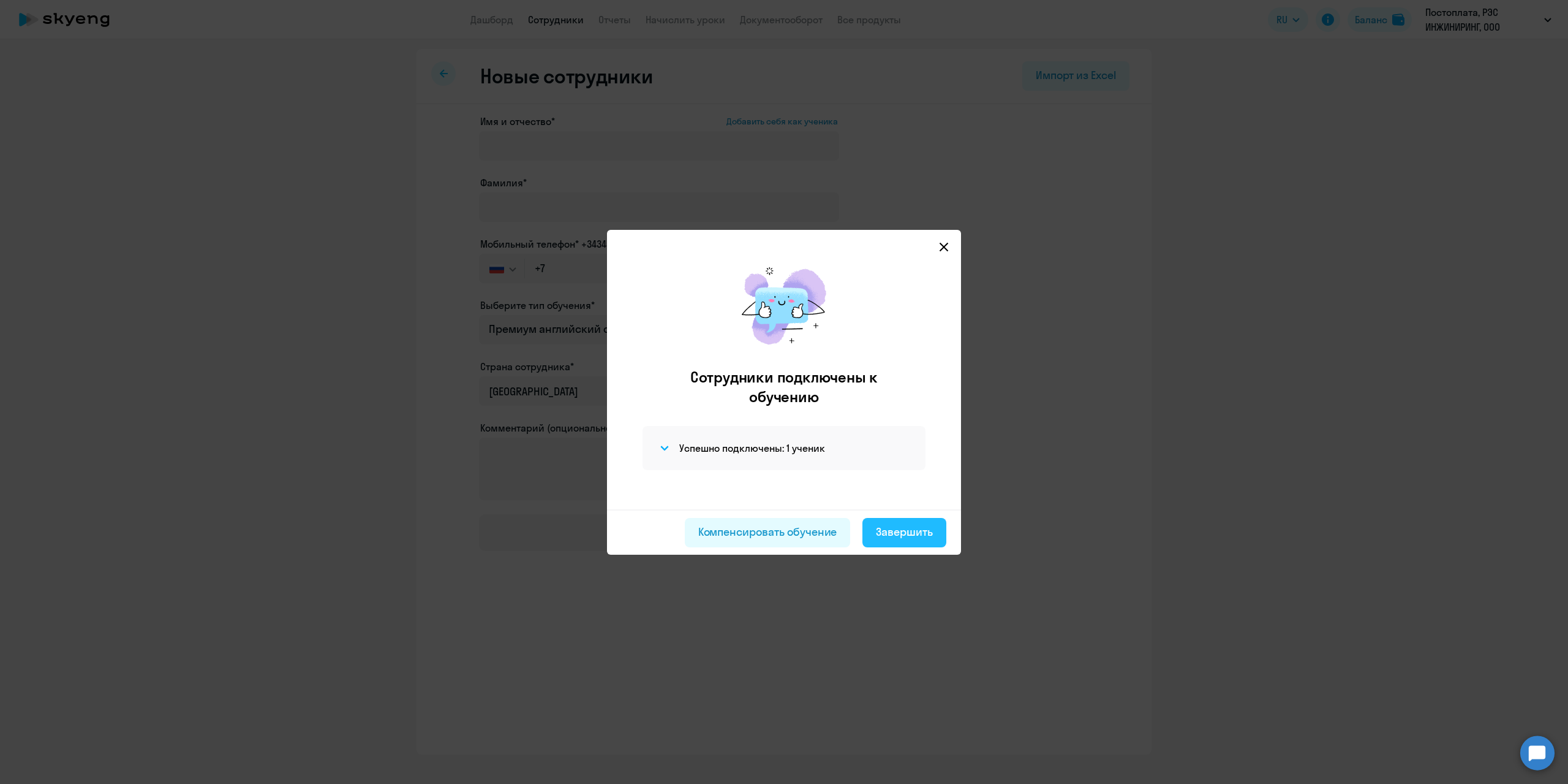
click at [899, 531] on div "Завершить" at bounding box center [904, 532] width 57 height 16
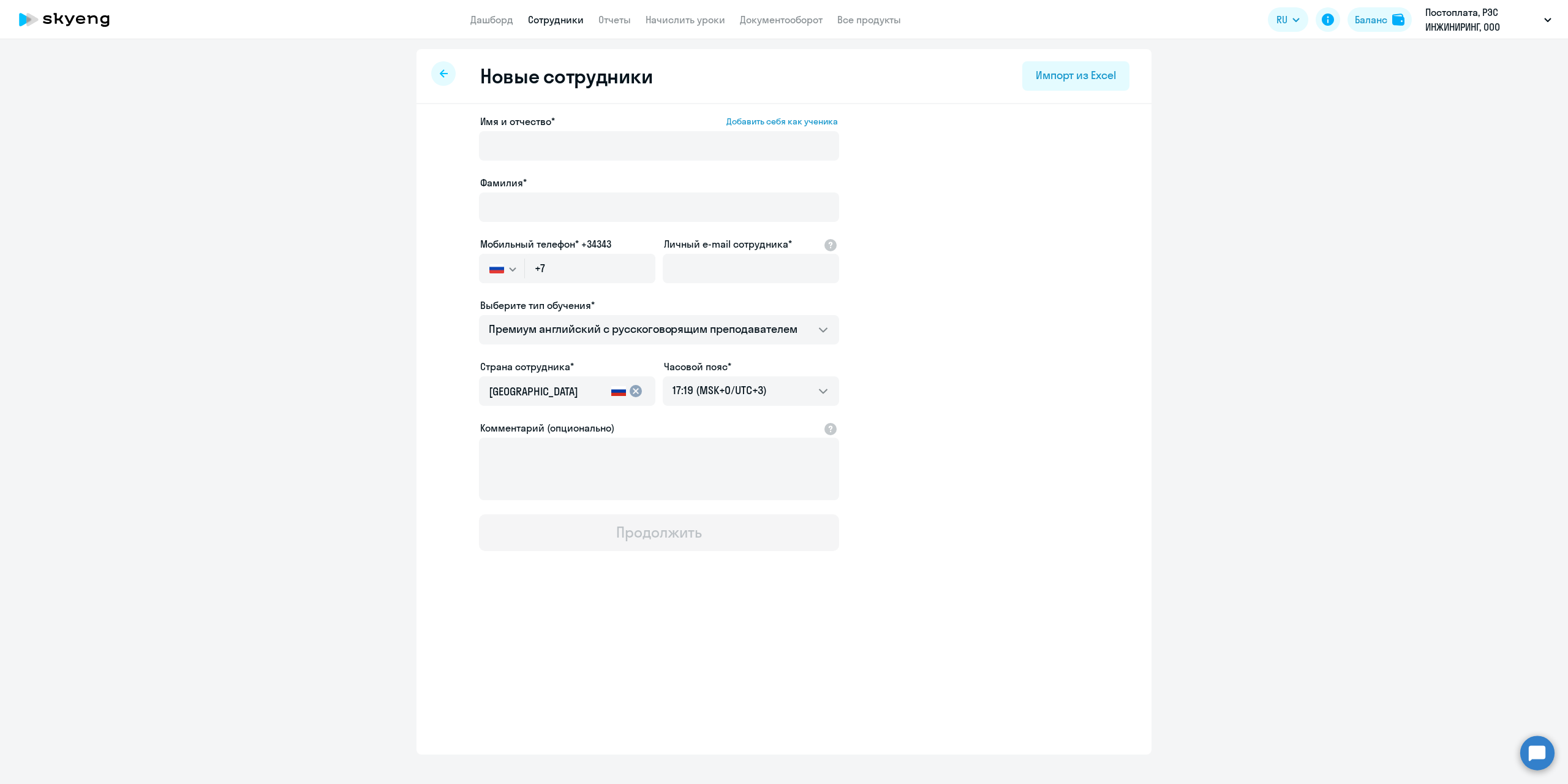
select select "30"
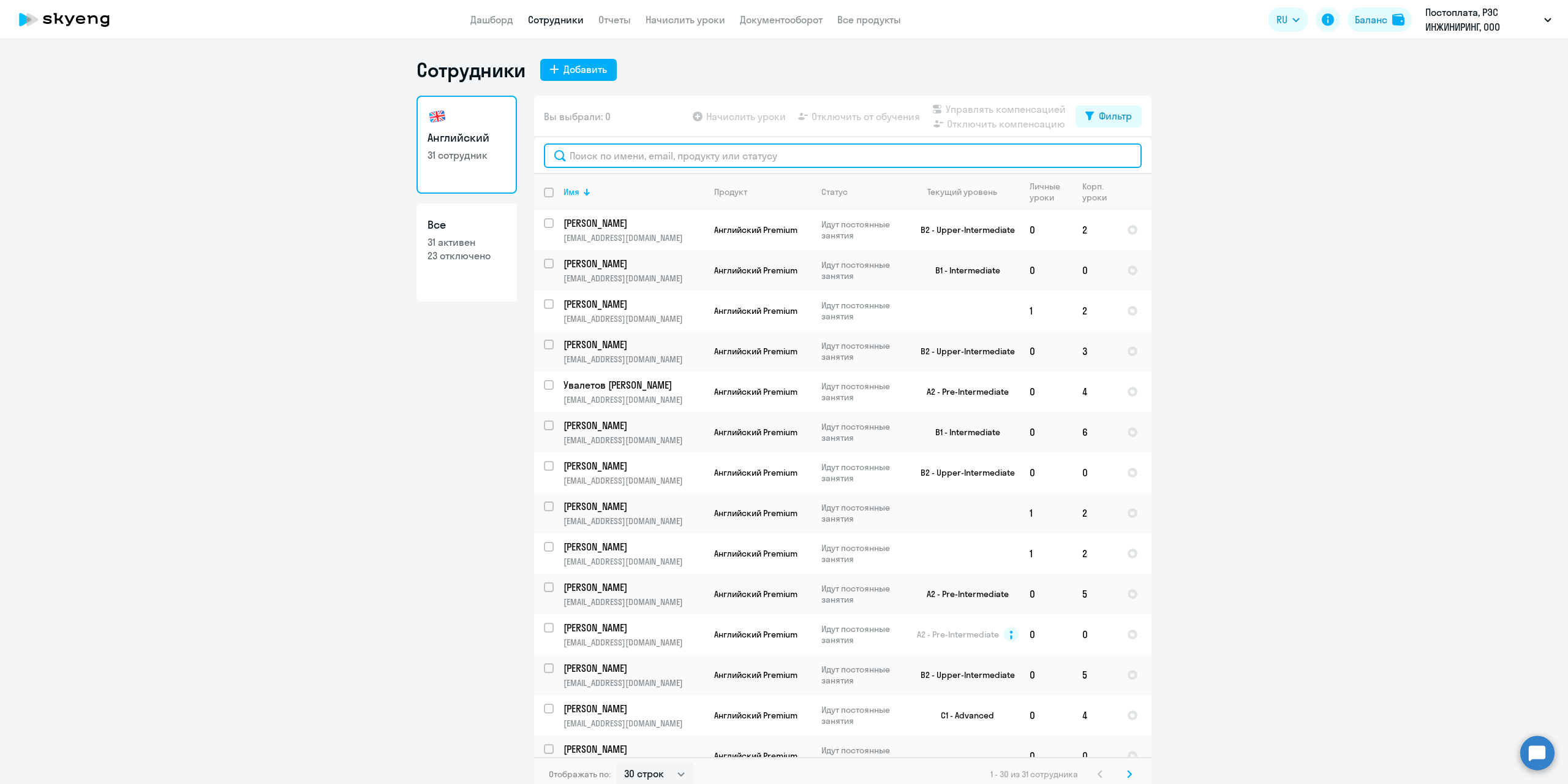
click at [589, 155] on input "text" at bounding box center [842, 156] width 598 height 25
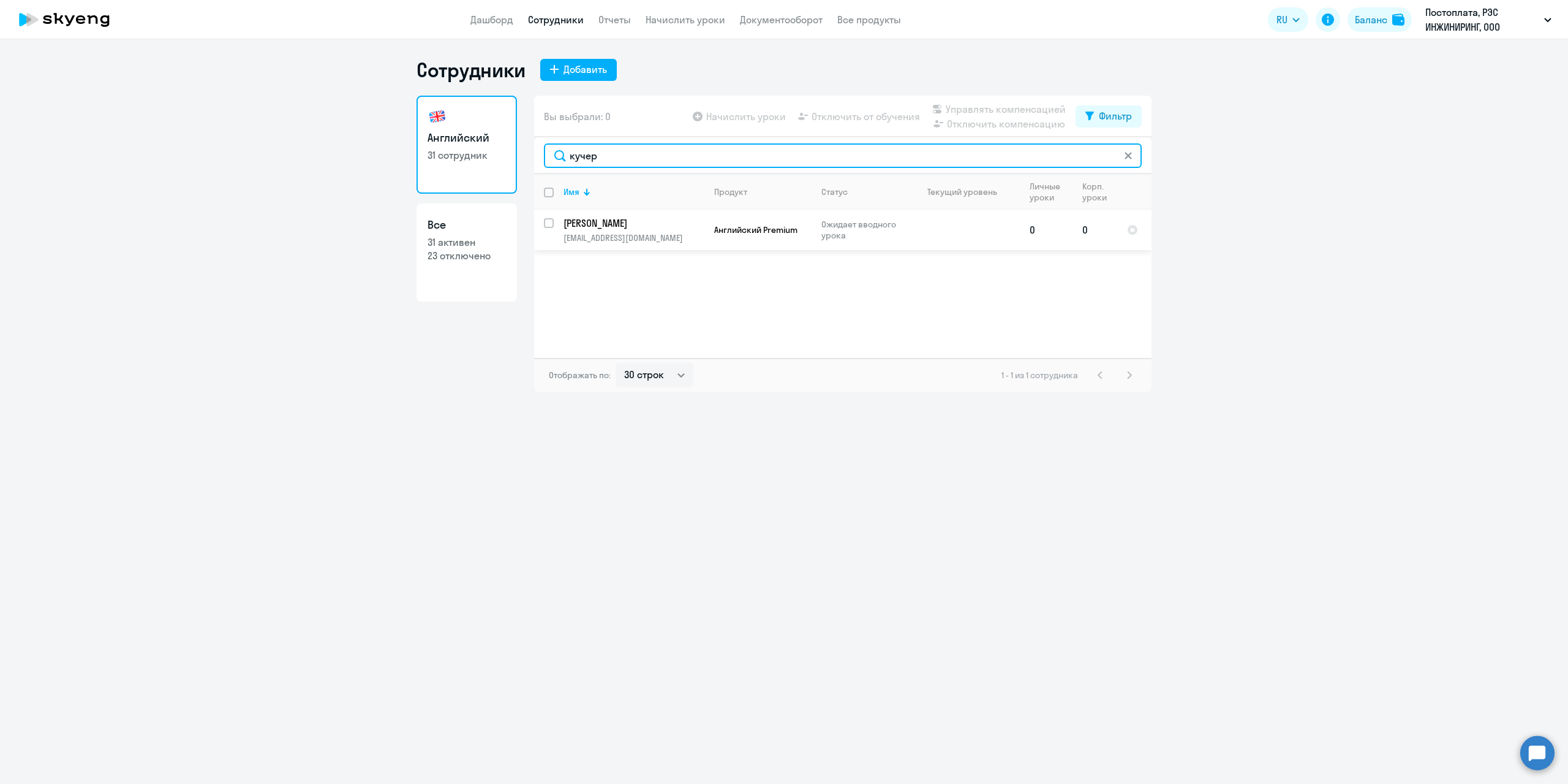
type input "кучер"
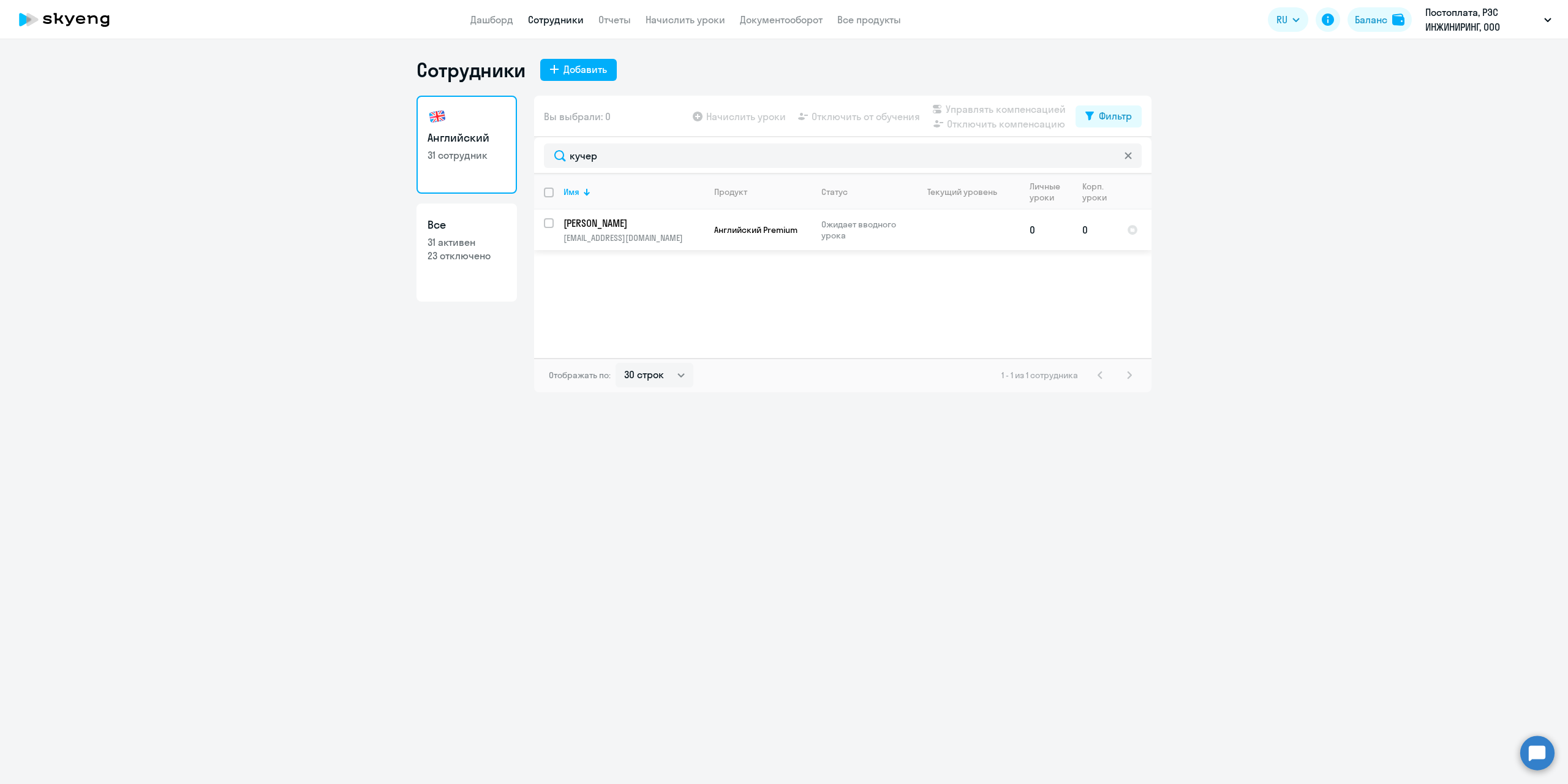
click at [552, 226] on input "select row 42325147" at bounding box center [556, 230] width 25 height 25
checkbox input "true"
click at [753, 115] on span "Начислить уроки" at bounding box center [746, 116] width 80 height 15
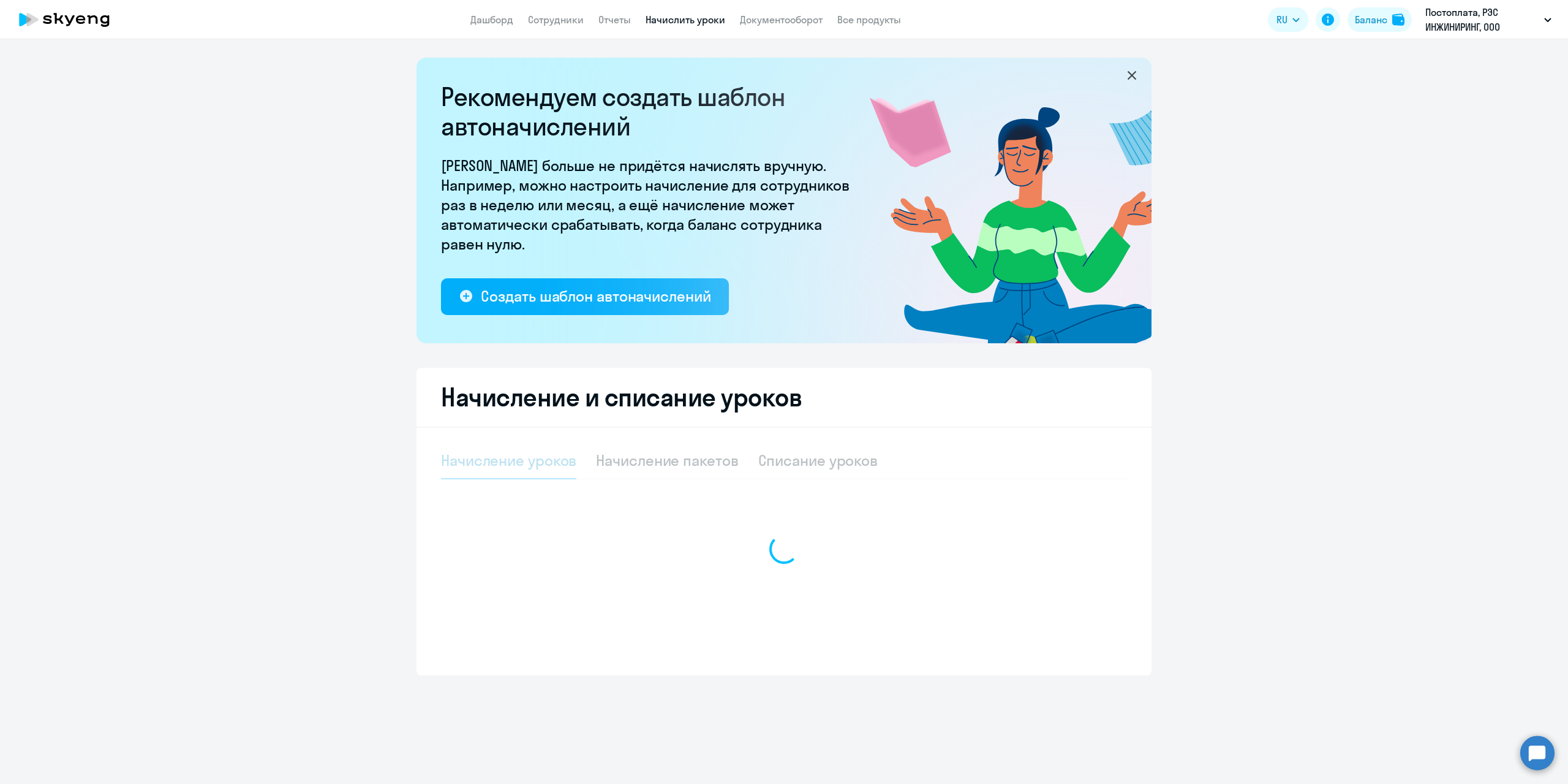
select select "10"
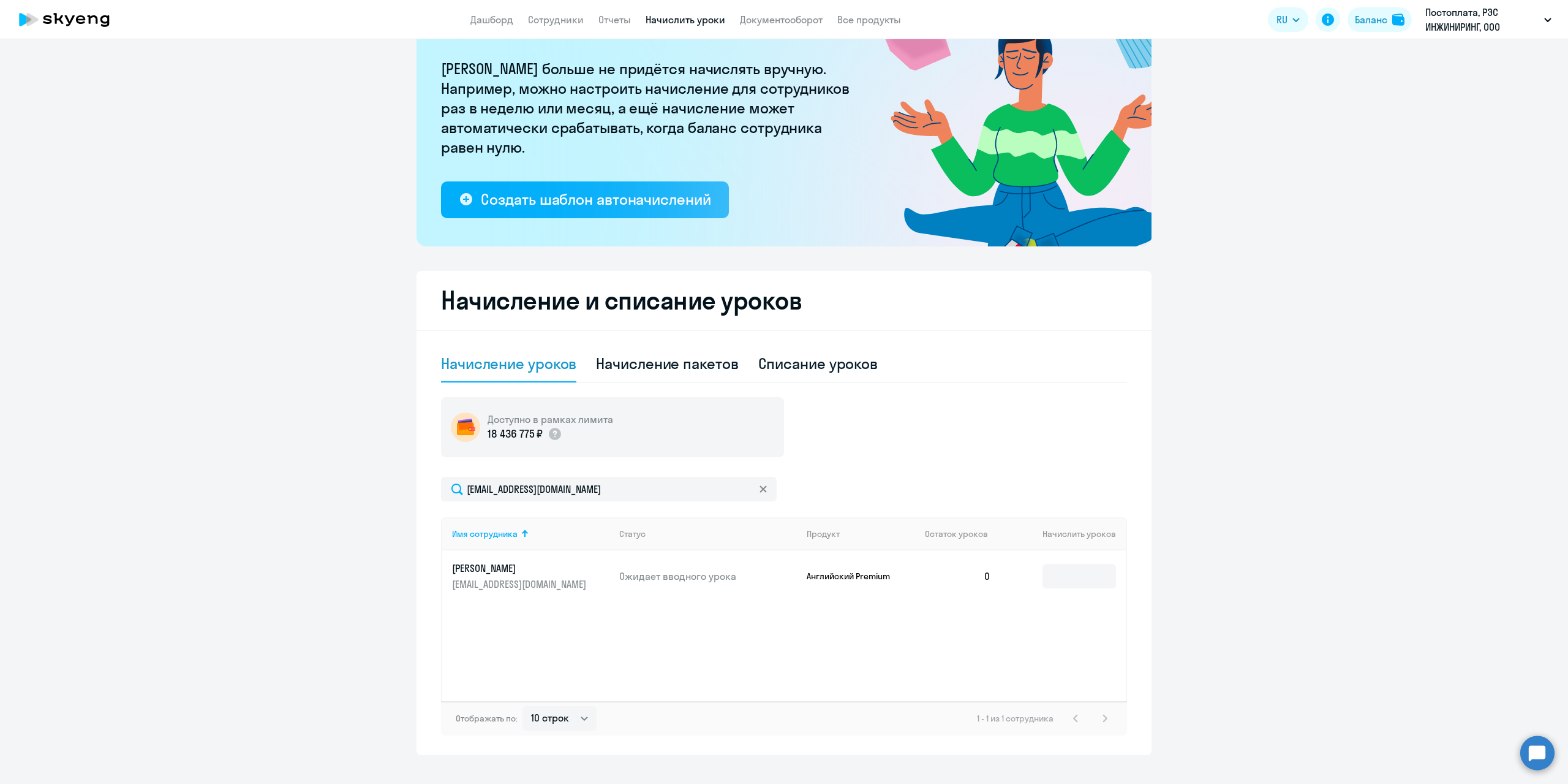
scroll to position [117, 0]
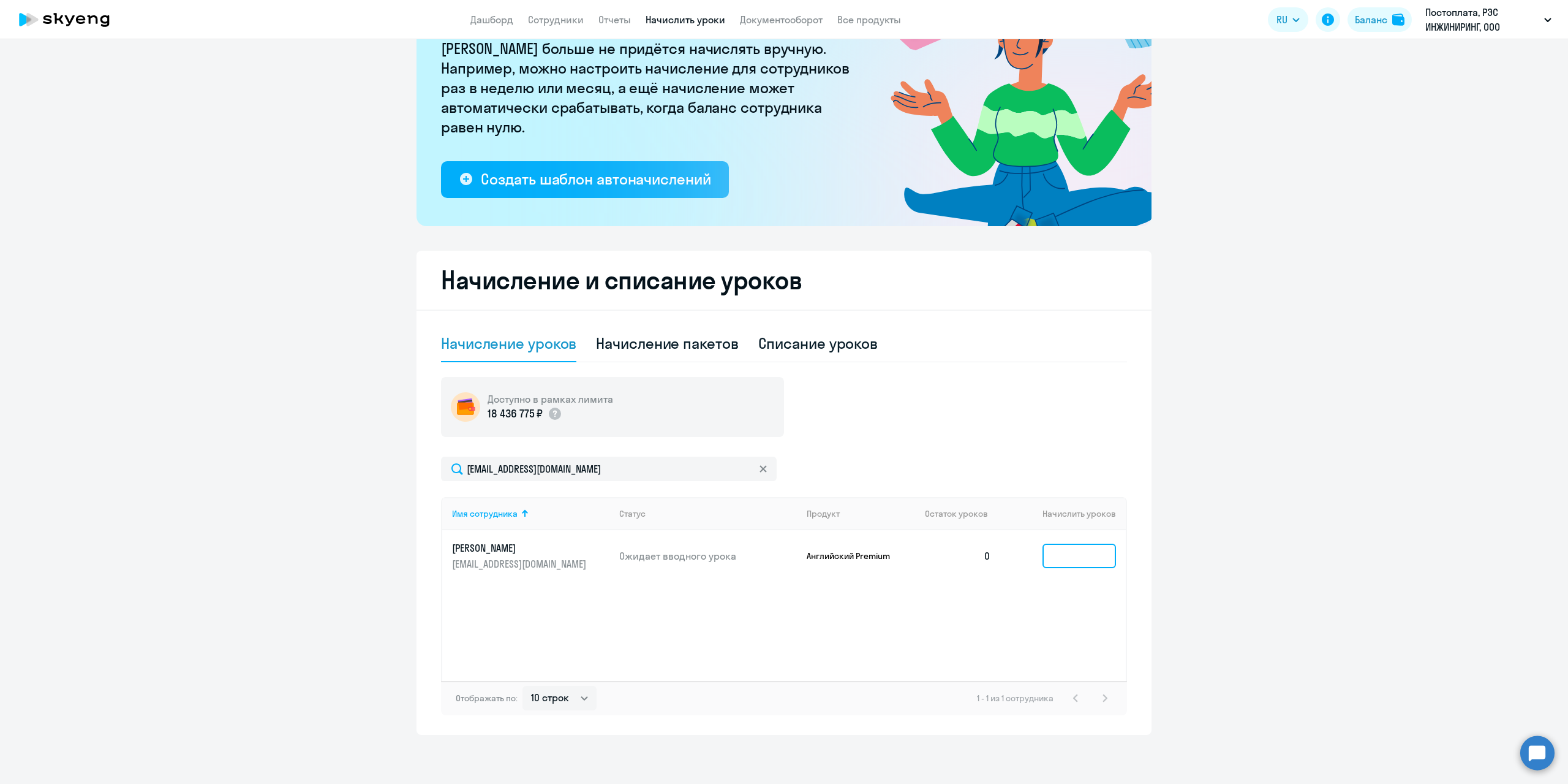
click at [1047, 563] on input at bounding box center [1079, 556] width 74 height 25
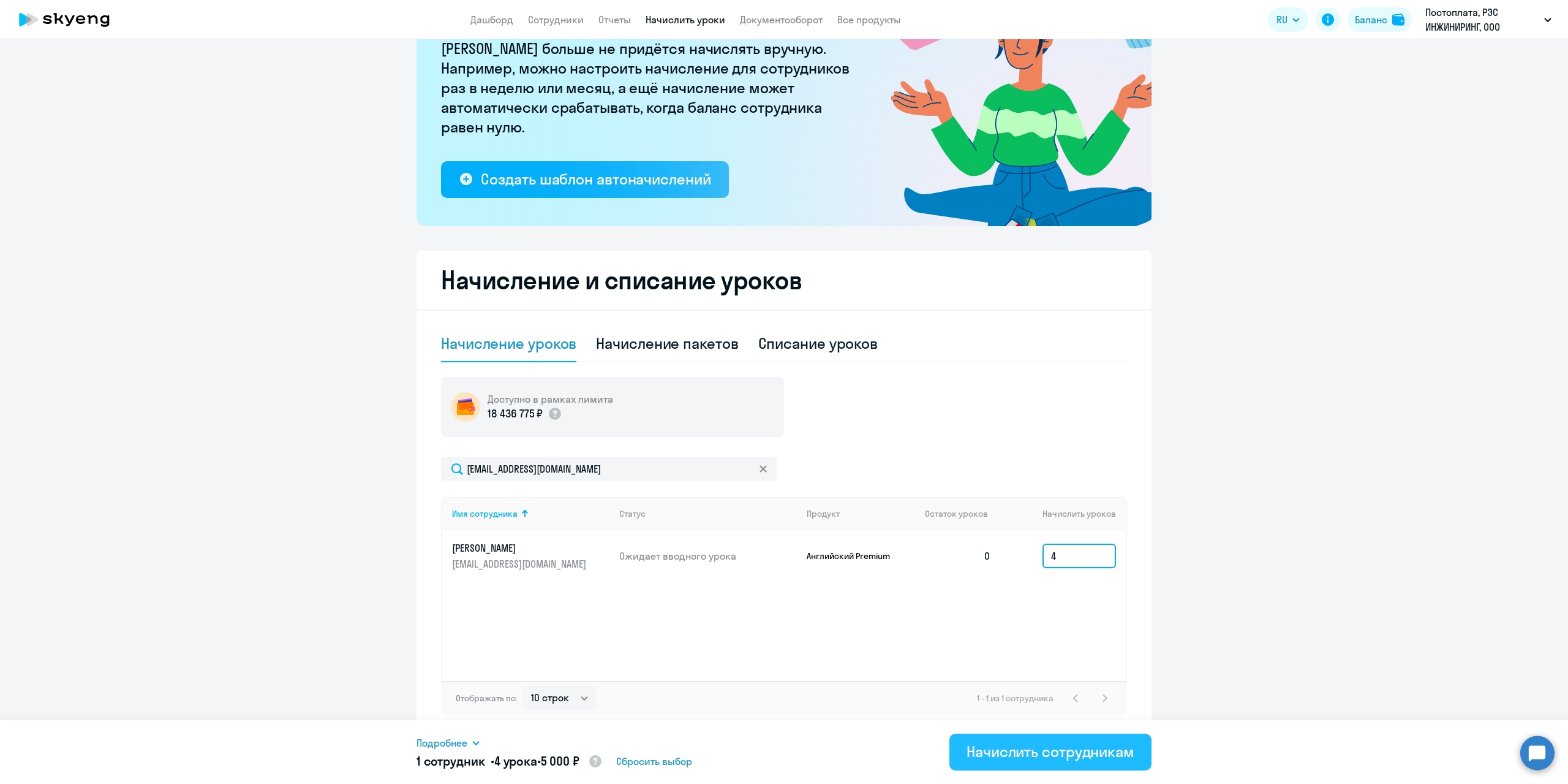
type input "4"
click at [1059, 756] on div "Начислить сотрудникам" at bounding box center [1050, 751] width 168 height 20
